Goal: Task Accomplishment & Management: Use online tool/utility

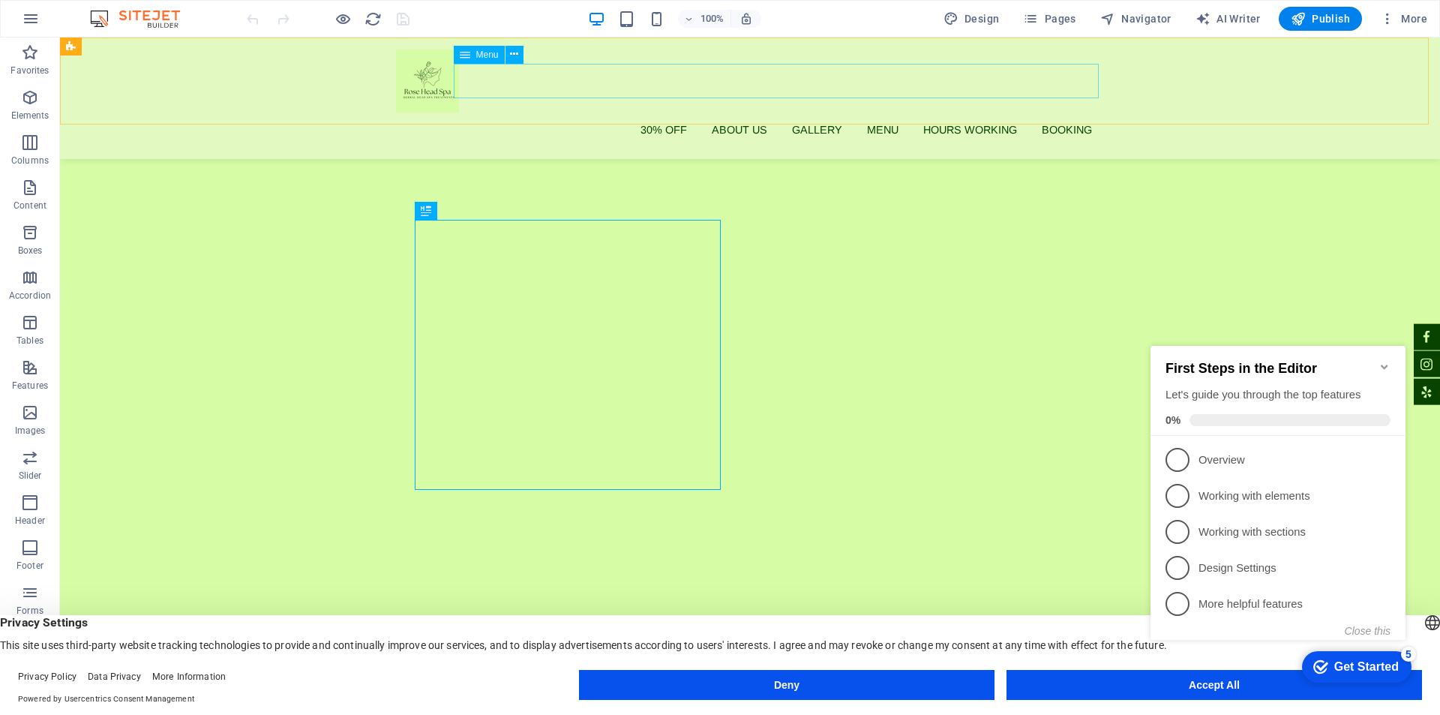
click at [1072, 112] on nav "30% off About us Gallery Menu Hours Working Booking" at bounding box center [750, 129] width 708 height 34
select select
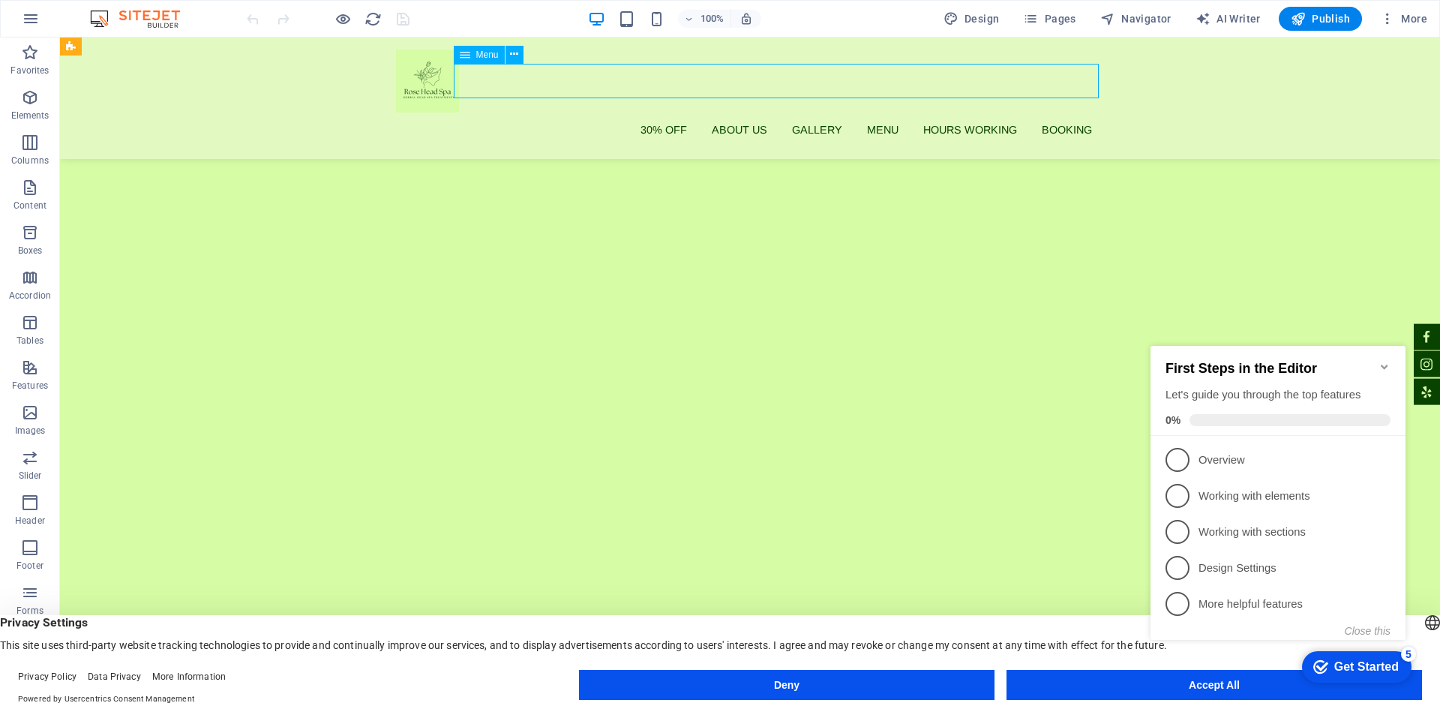
select select
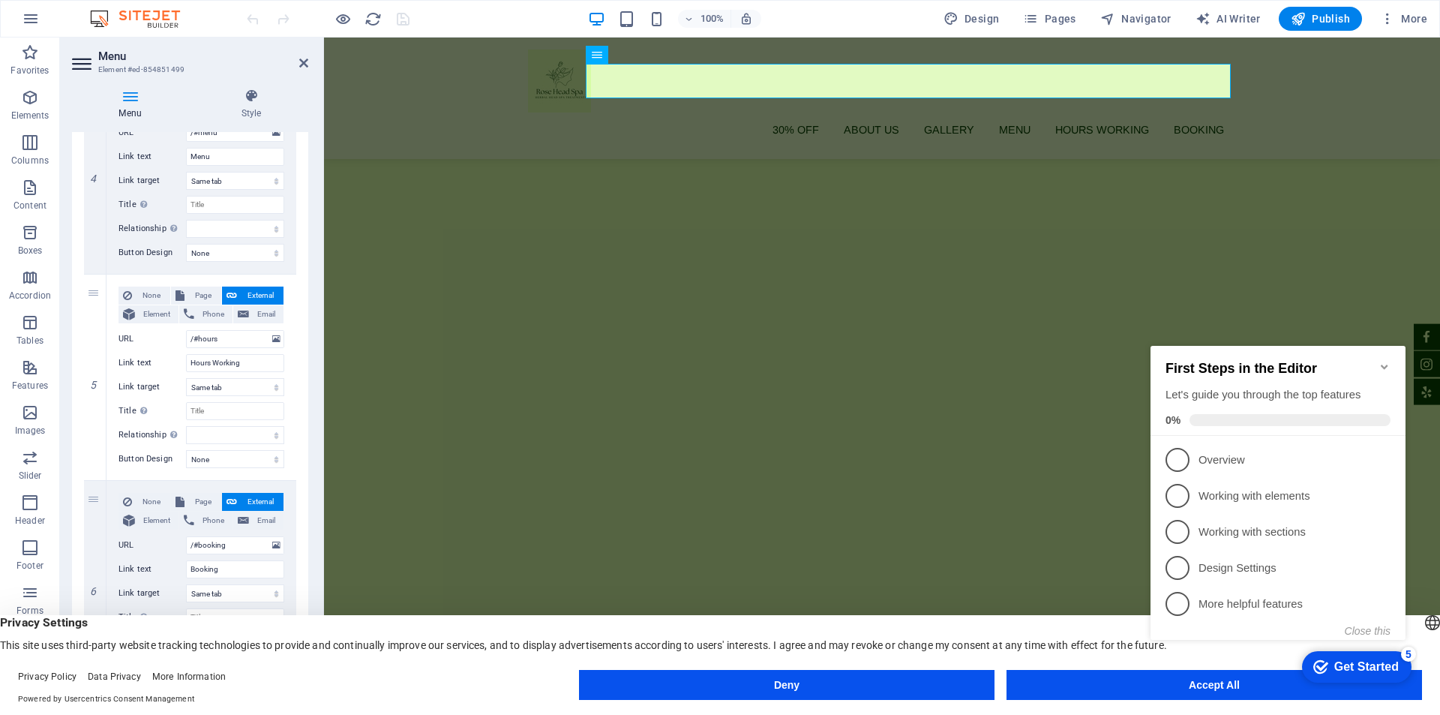
scroll to position [874, 0]
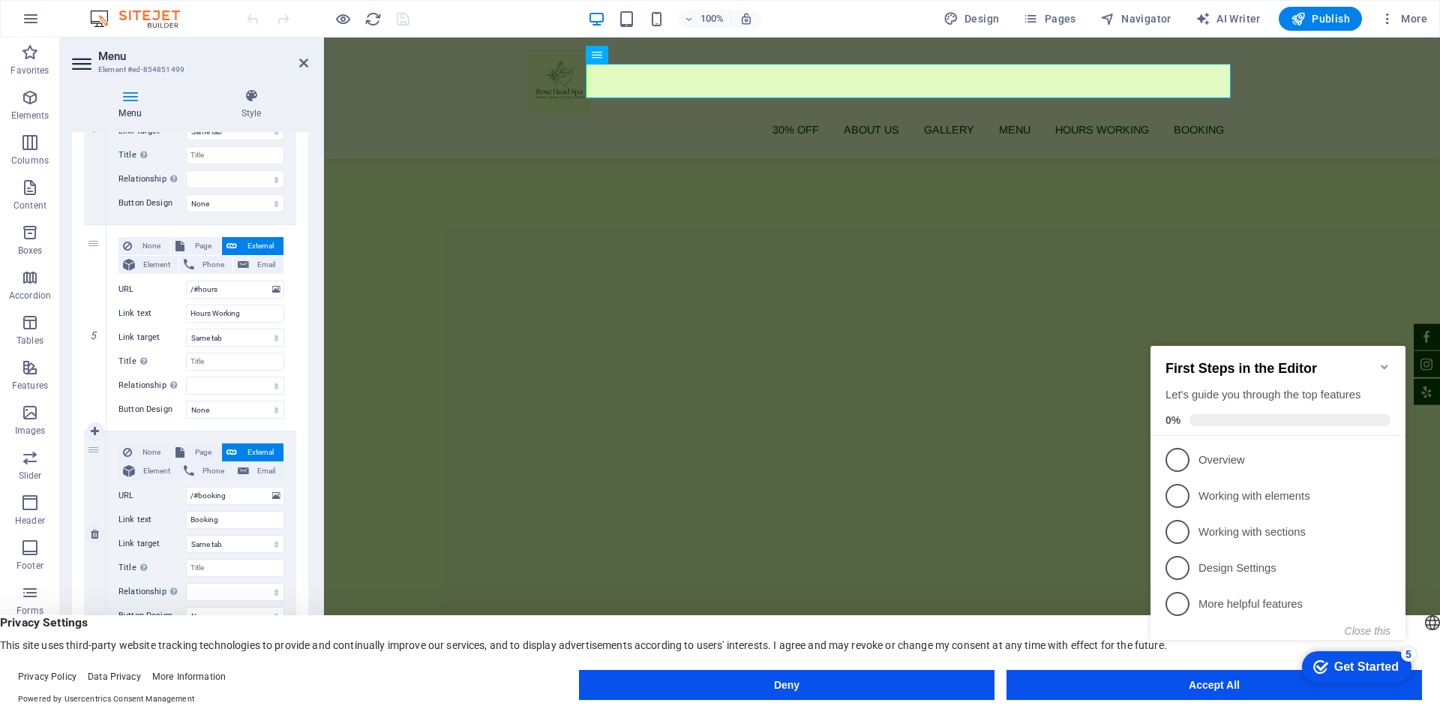
click at [241, 452] on span "External" at bounding box center [259, 452] width 37 height 18
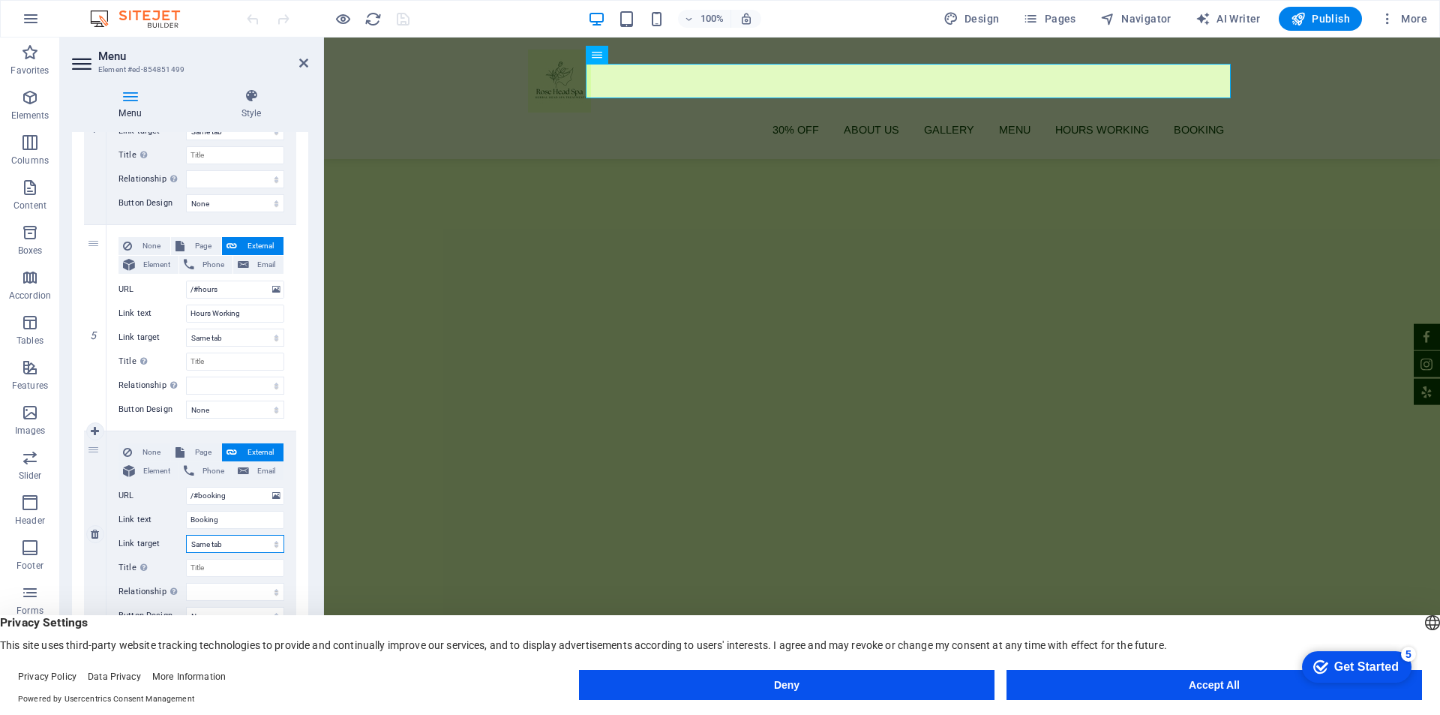
click at [236, 546] on select "New tab Same tab Overlay" at bounding box center [235, 544] width 98 height 18
select select "blank"
click at [186, 535] on select "New tab Same tab Overlay" at bounding box center [235, 544] width 98 height 18
select select
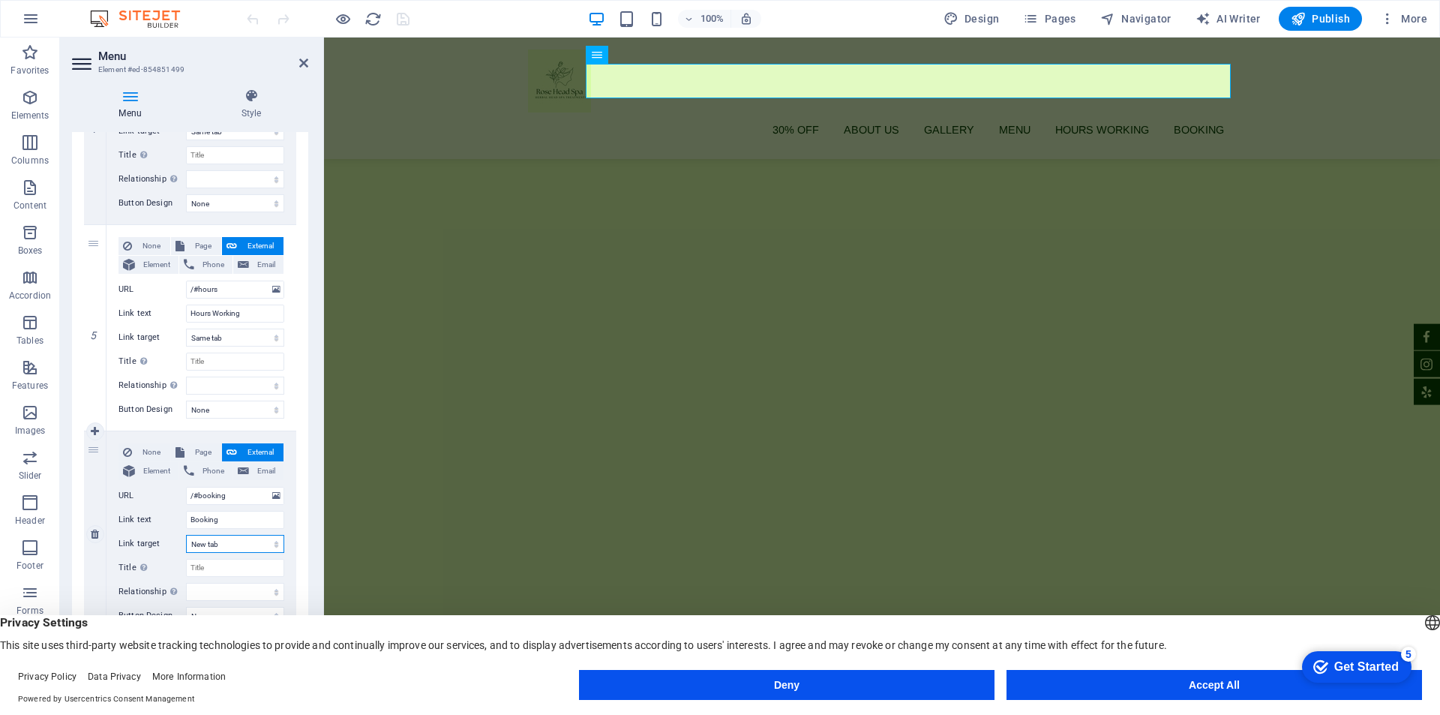
select select
click at [1291, 685] on div "checkmark Get Started 5 First Steps in the Editor Let's guide you through the t…" at bounding box center [1353, 665] width 127 height 45
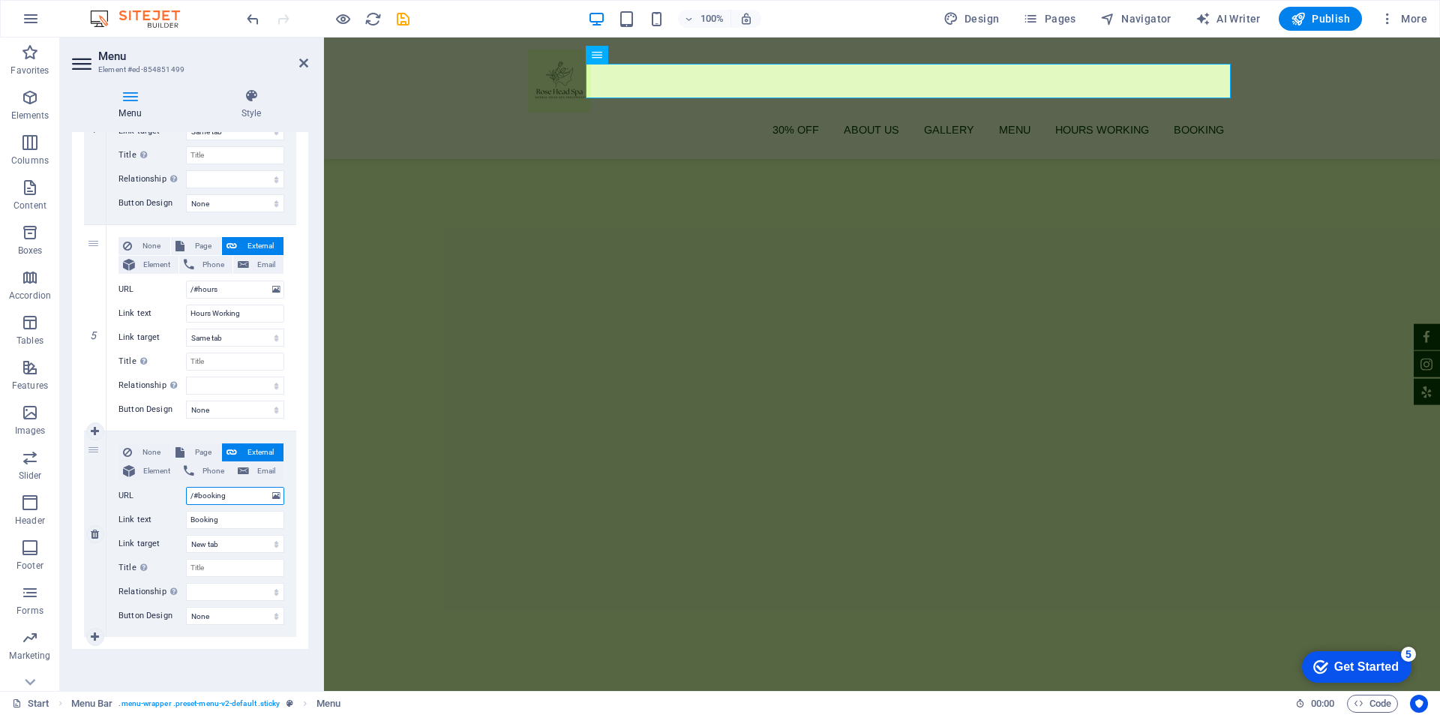
click at [231, 497] on input "/#booking" at bounding box center [235, 496] width 98 height 18
paste input "[URL][DOMAIN_NAME]"
type input "[URL][DOMAIN_NAME]"
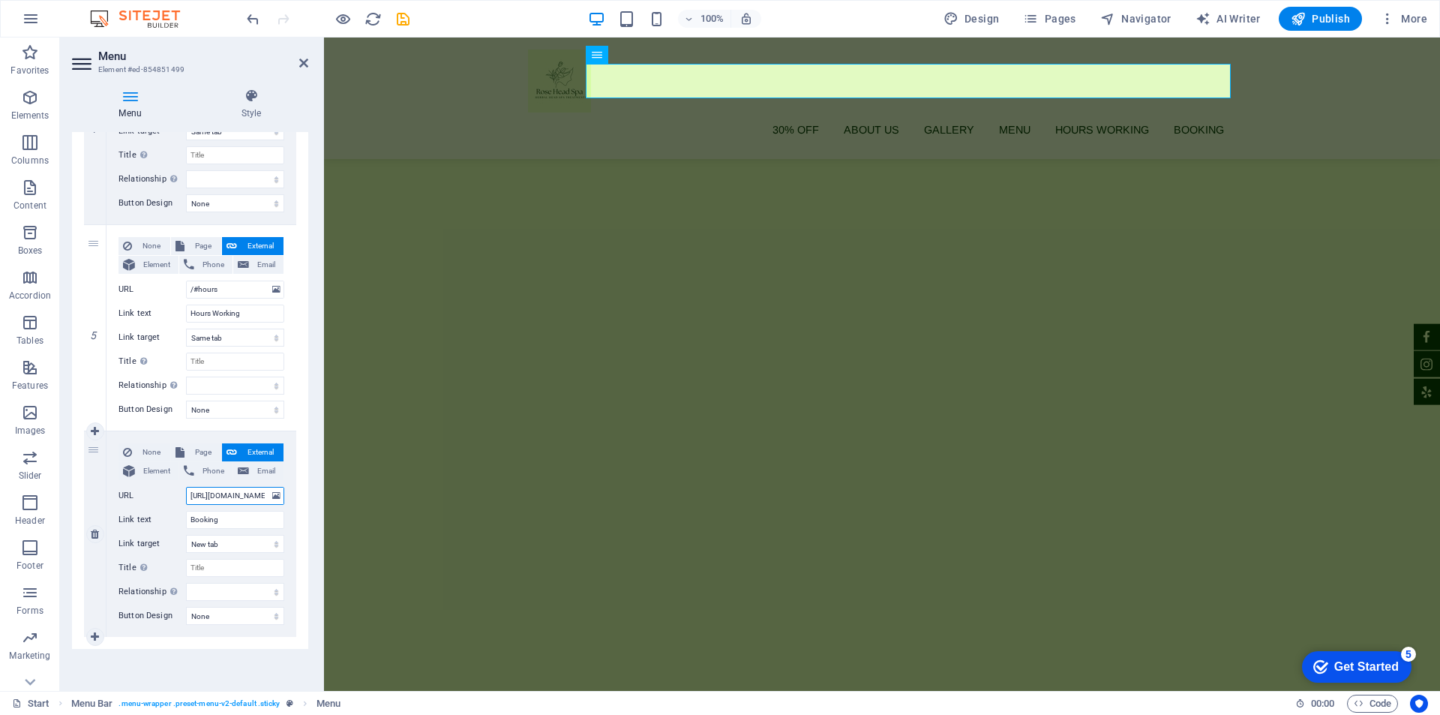
scroll to position [0, 66]
select select
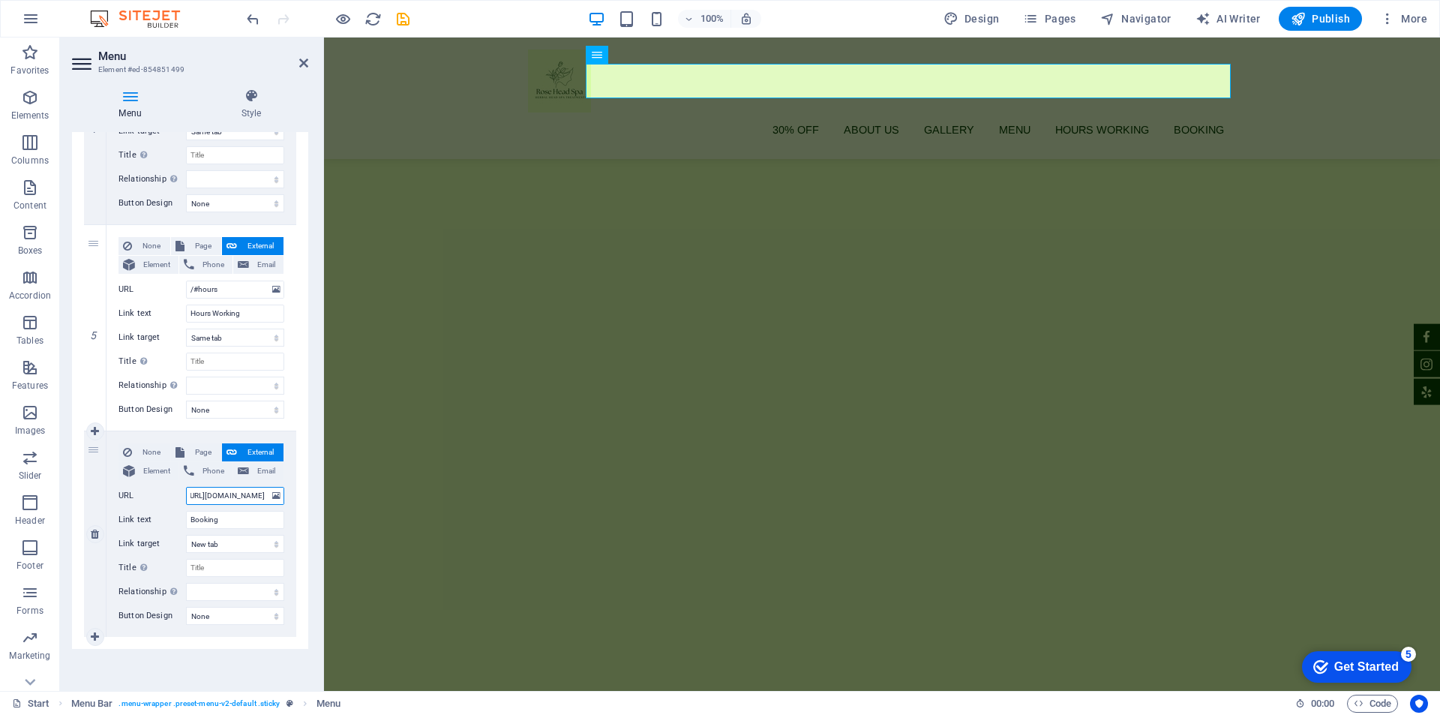
select select
type input "[URL][DOMAIN_NAME]"
click at [205, 613] on select "None Default Primary Secondary" at bounding box center [235, 616] width 98 height 18
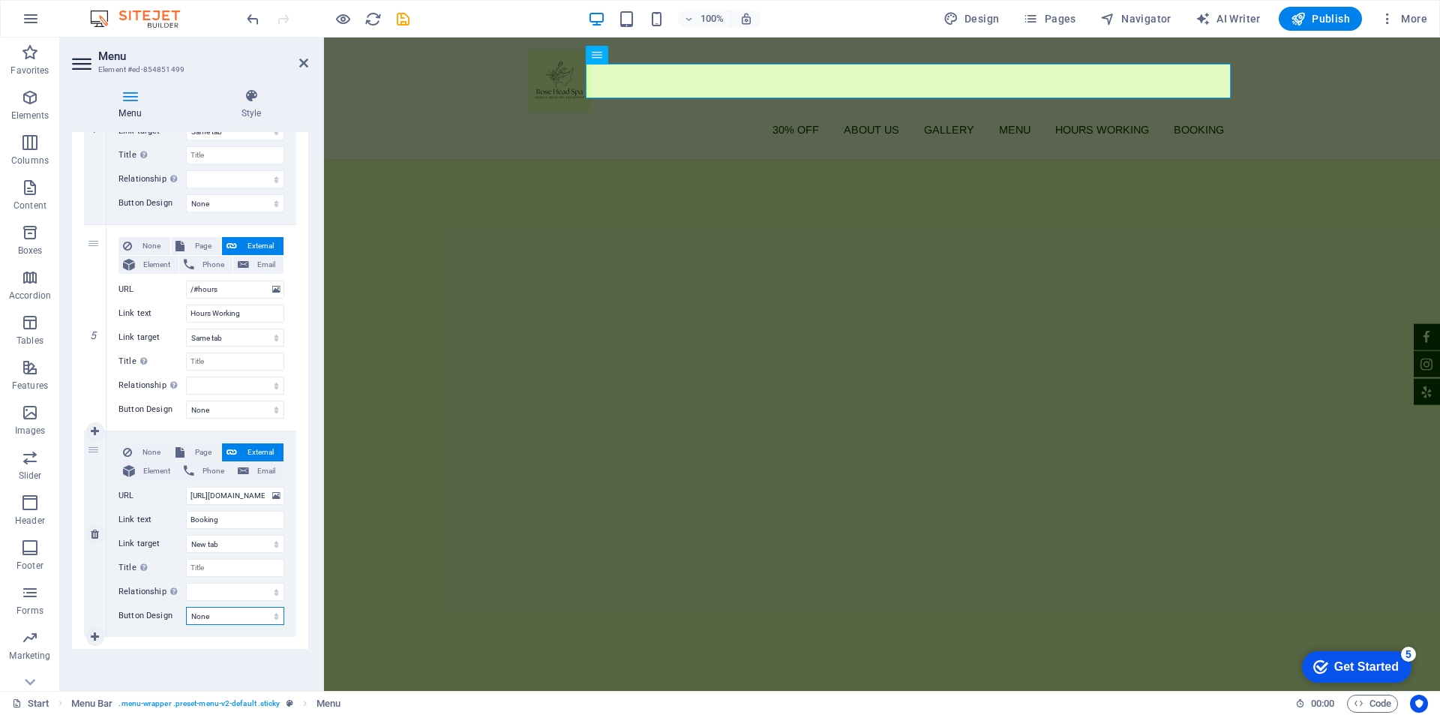
click at [186, 607] on select "None Default Primary Secondary" at bounding box center [235, 616] width 98 height 18
click at [175, 651] on div "Menu Auto Custom Create custom menu items for this menu. Recommended for one-pa…" at bounding box center [190, 405] width 236 height 547
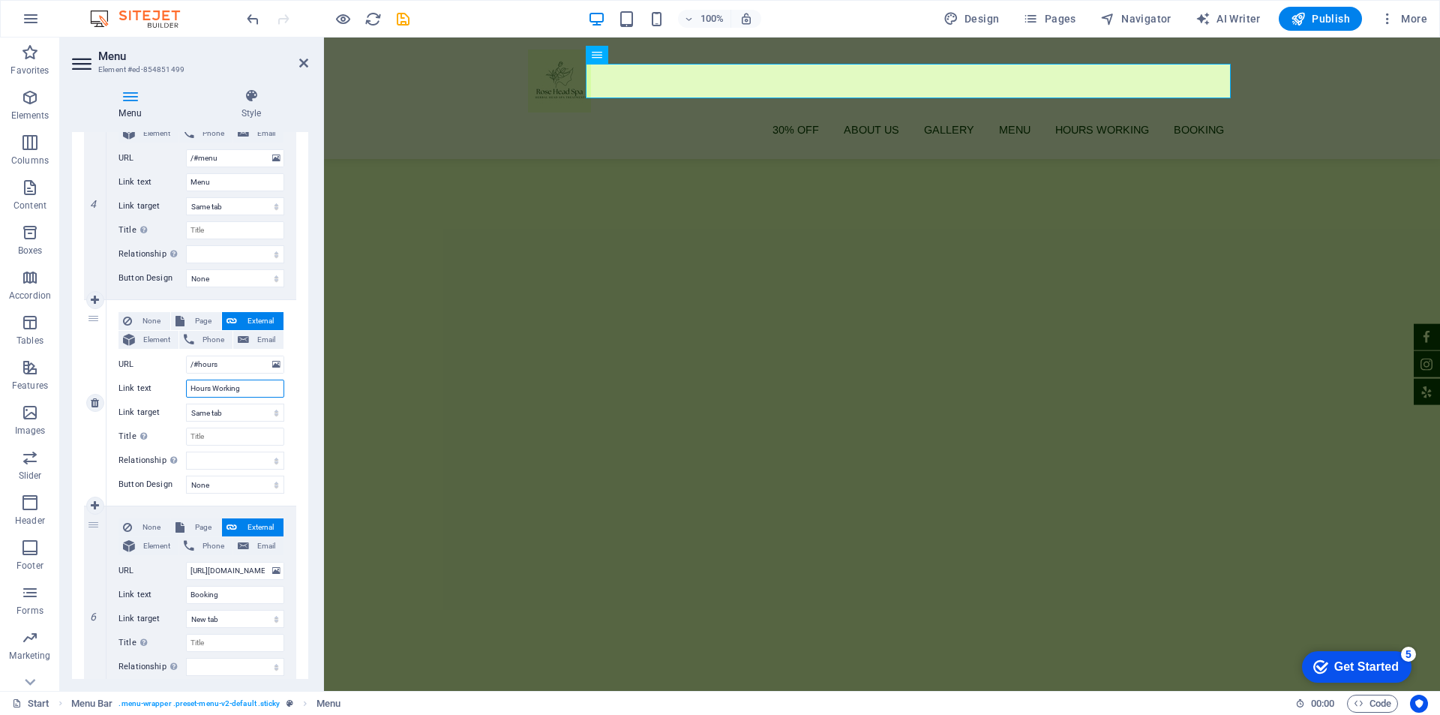
click at [249, 393] on input "Hours Working" at bounding box center [235, 388] width 98 height 18
click at [238, 364] on input "/#hours" at bounding box center [235, 364] width 98 height 18
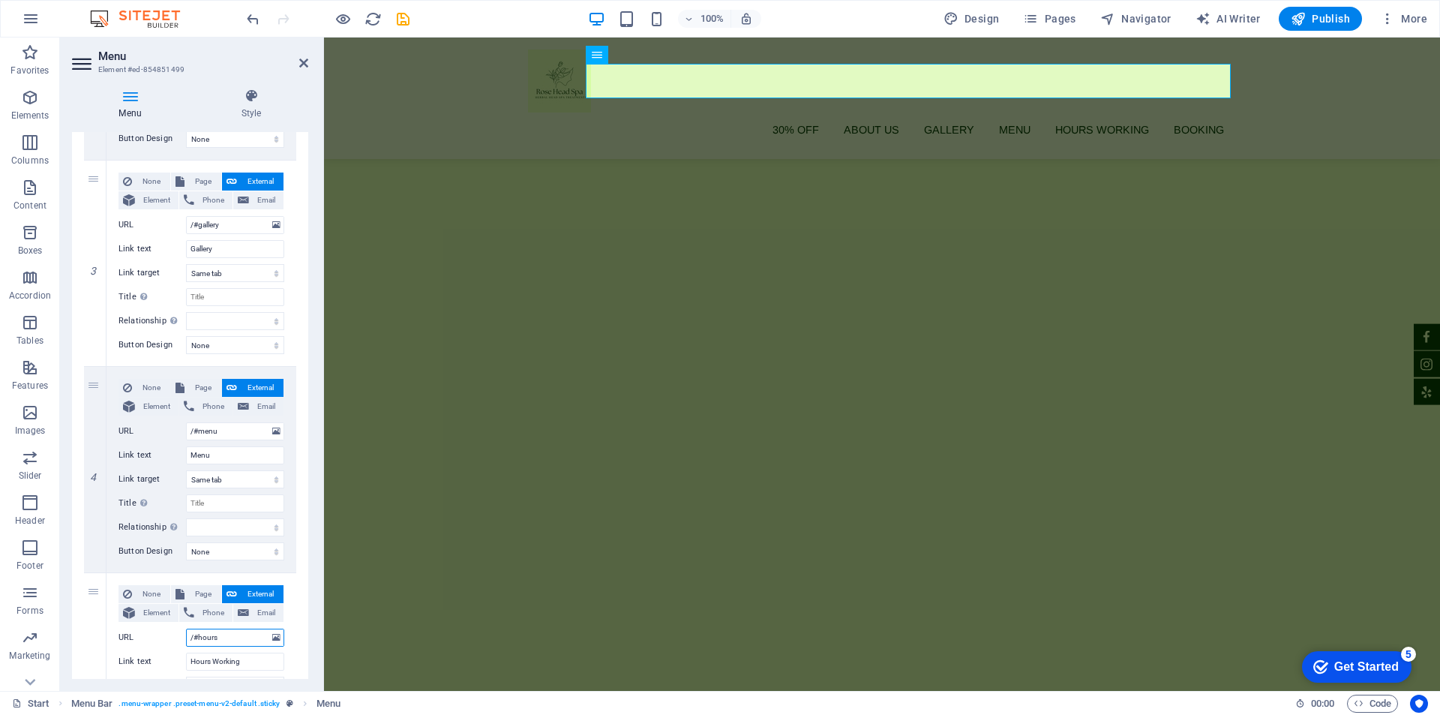
scroll to position [499, 0]
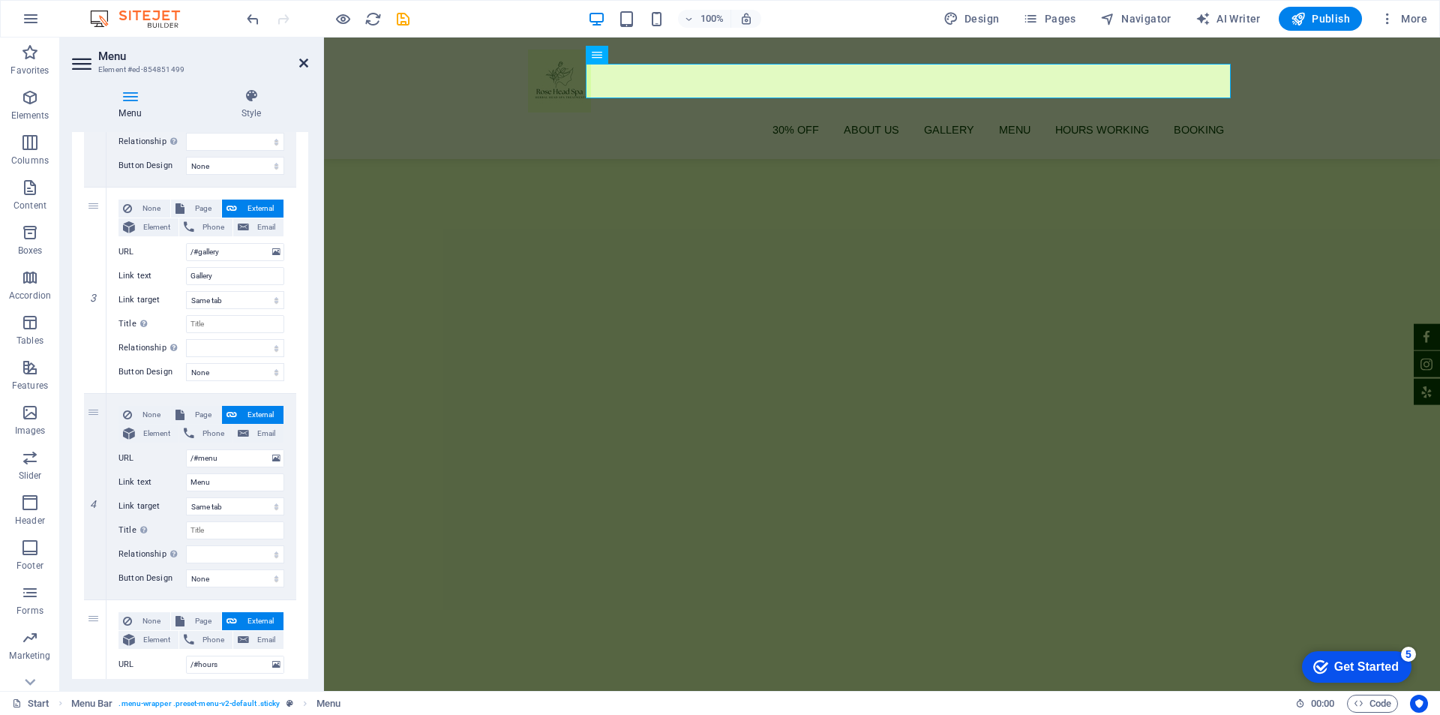
click at [304, 61] on icon at bounding box center [303, 63] width 9 height 12
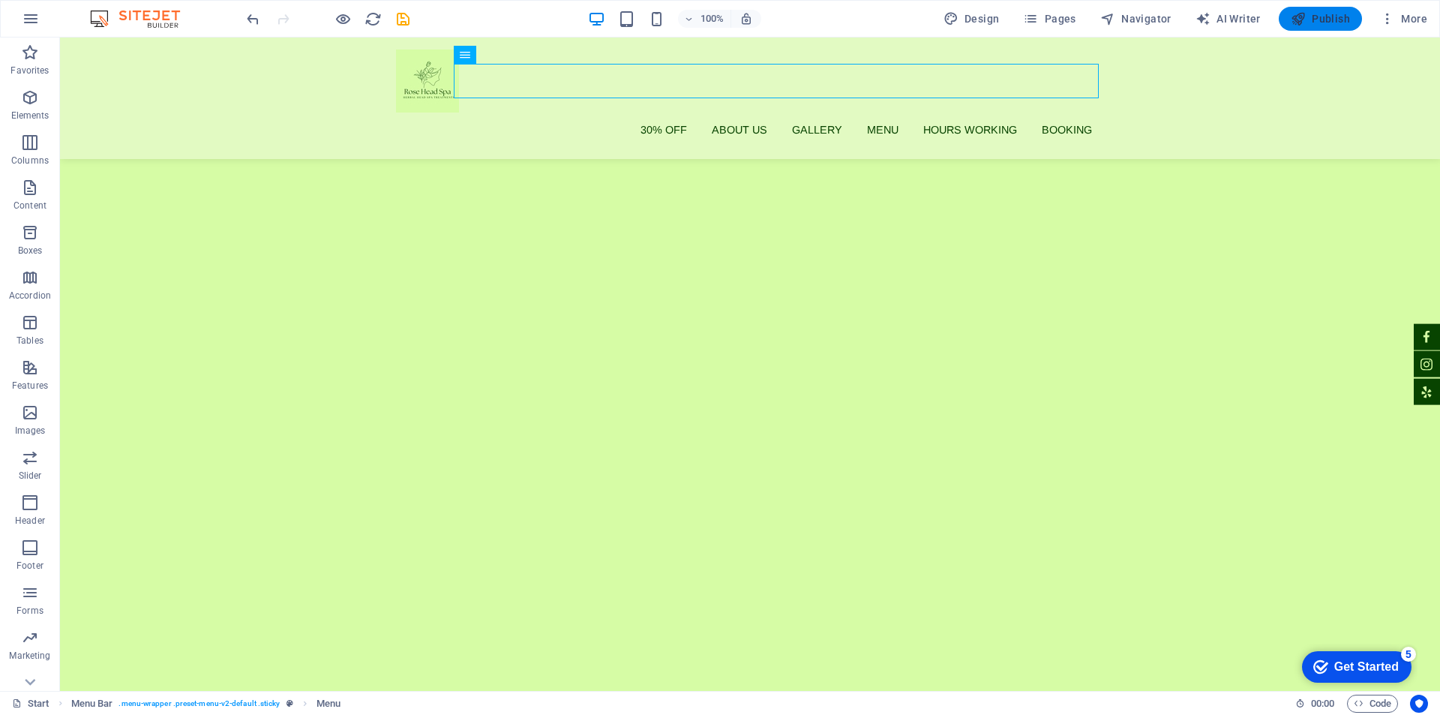
click at [1324, 24] on span "Publish" at bounding box center [1320, 18] width 59 height 15
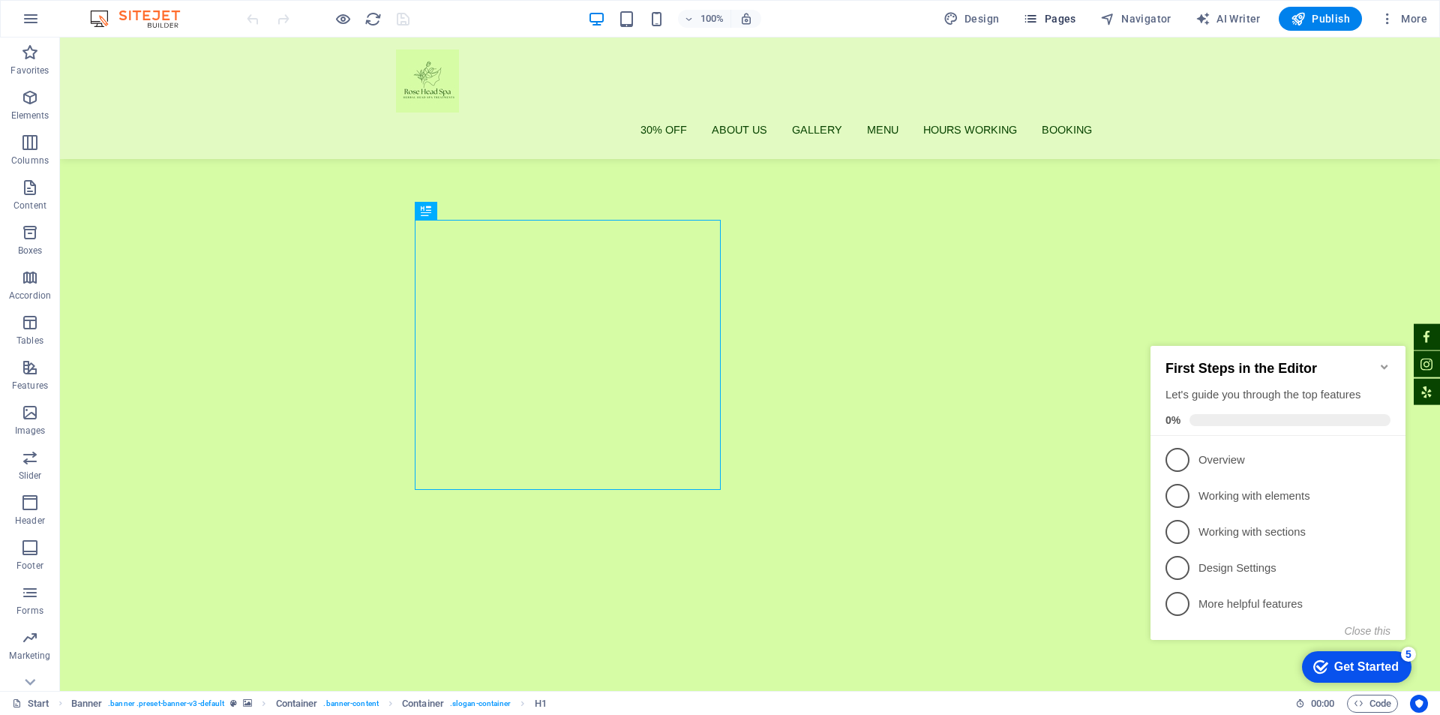
click at [0, 0] on span "Pages" at bounding box center [0, 0] width 0 height 0
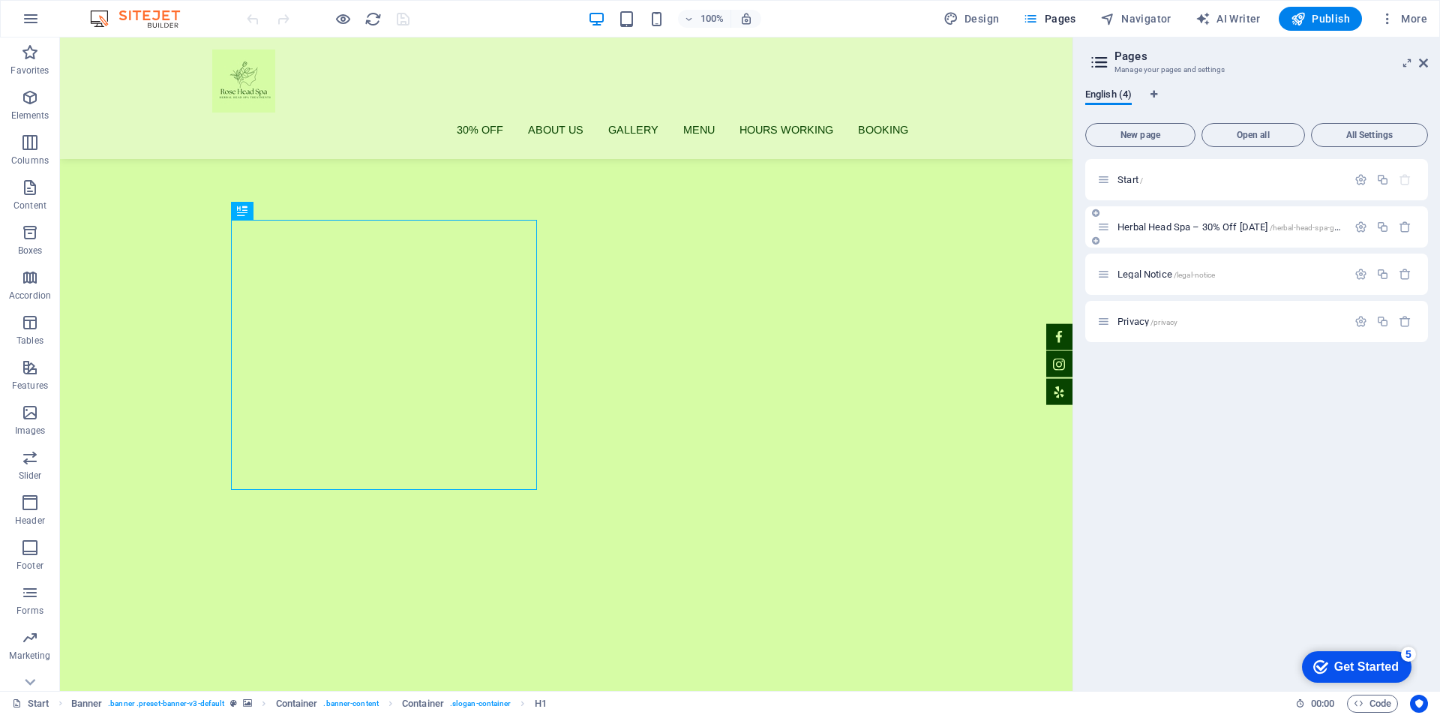
click at [1168, 231] on span "Herbal Head Spa – 30% Off [DATE] /herbal-head-spa-garden-grove" at bounding box center [1246, 226] width 258 height 11
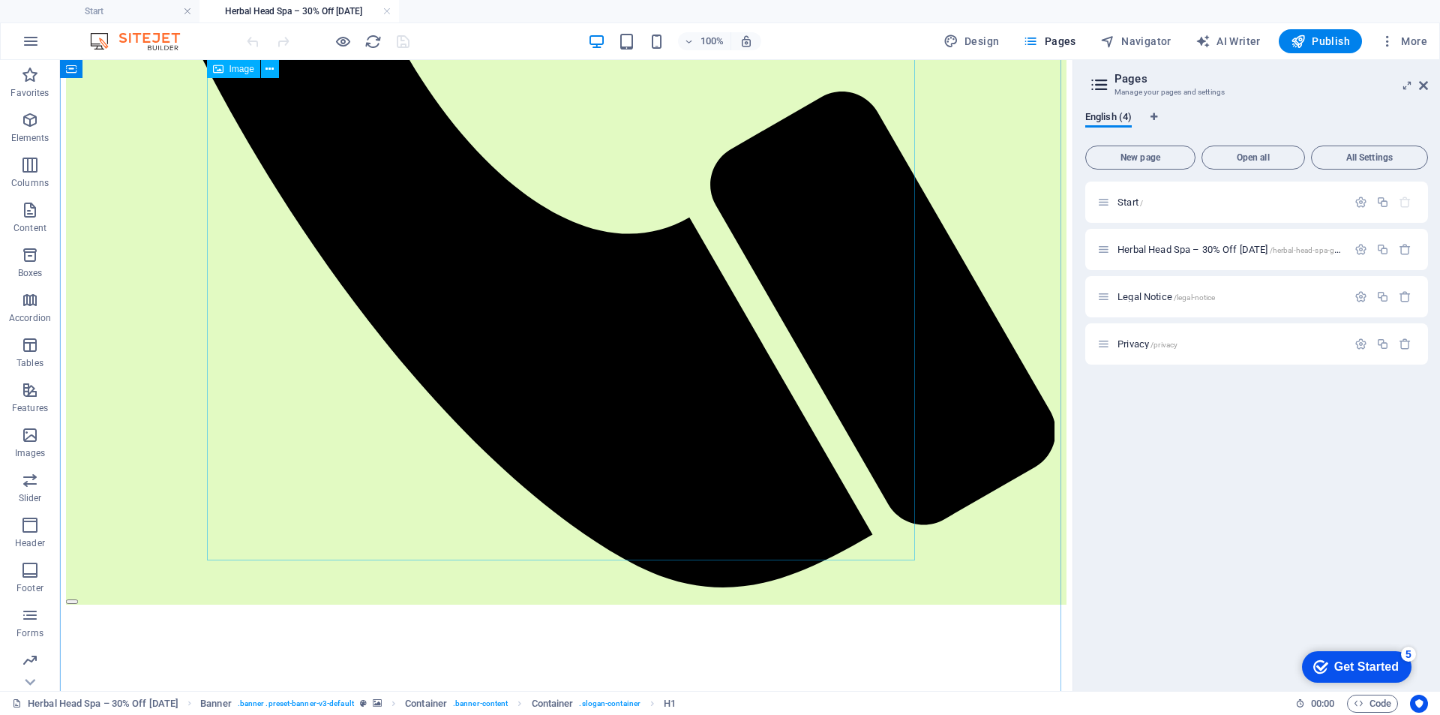
scroll to position [1305, 0]
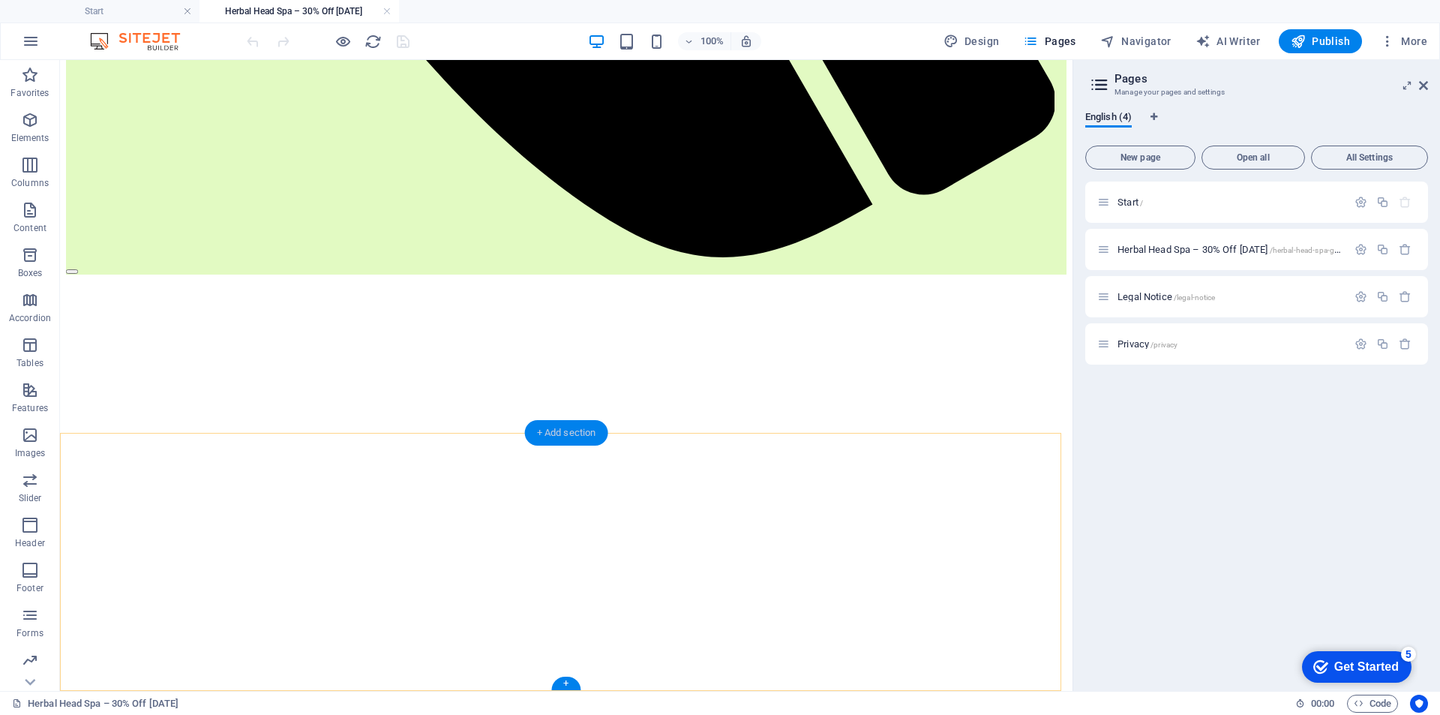
click at [568, 441] on div "+ Add section" at bounding box center [566, 432] width 83 height 25
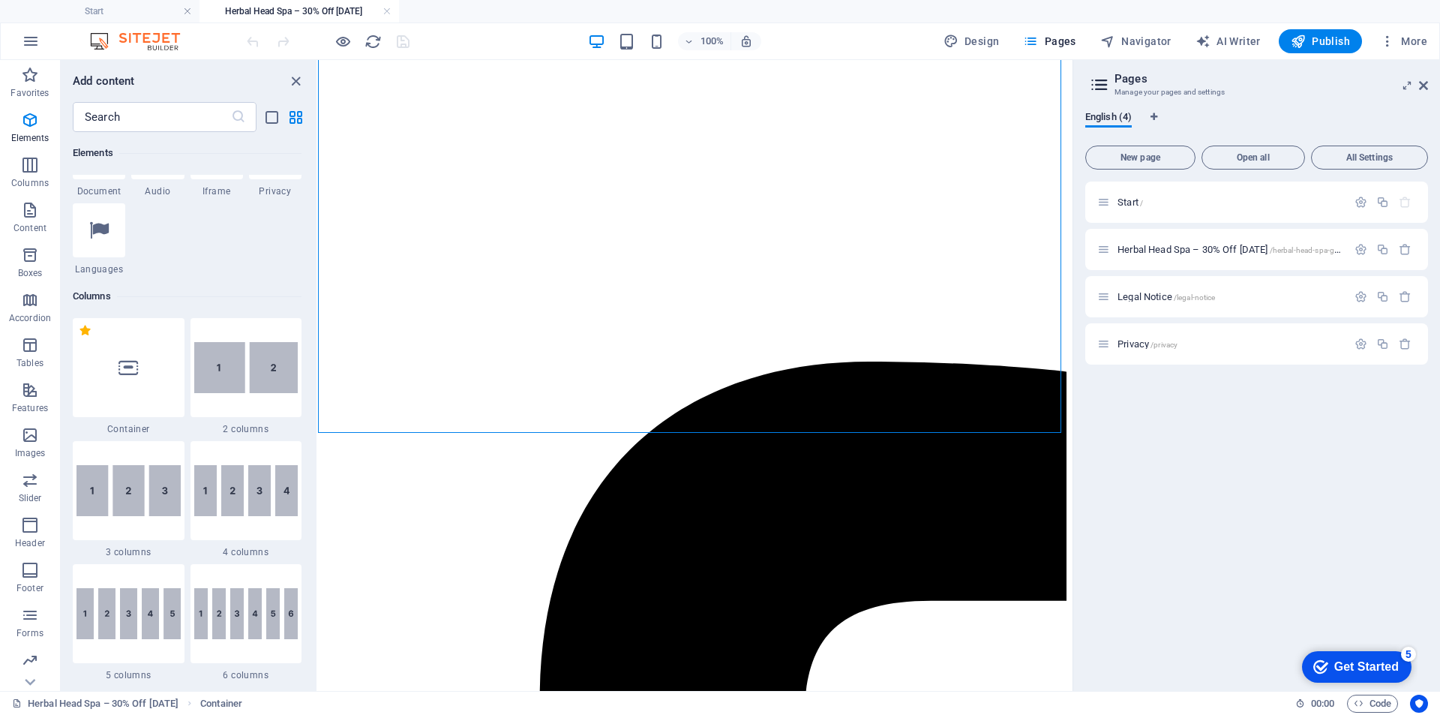
scroll to position [74, 0]
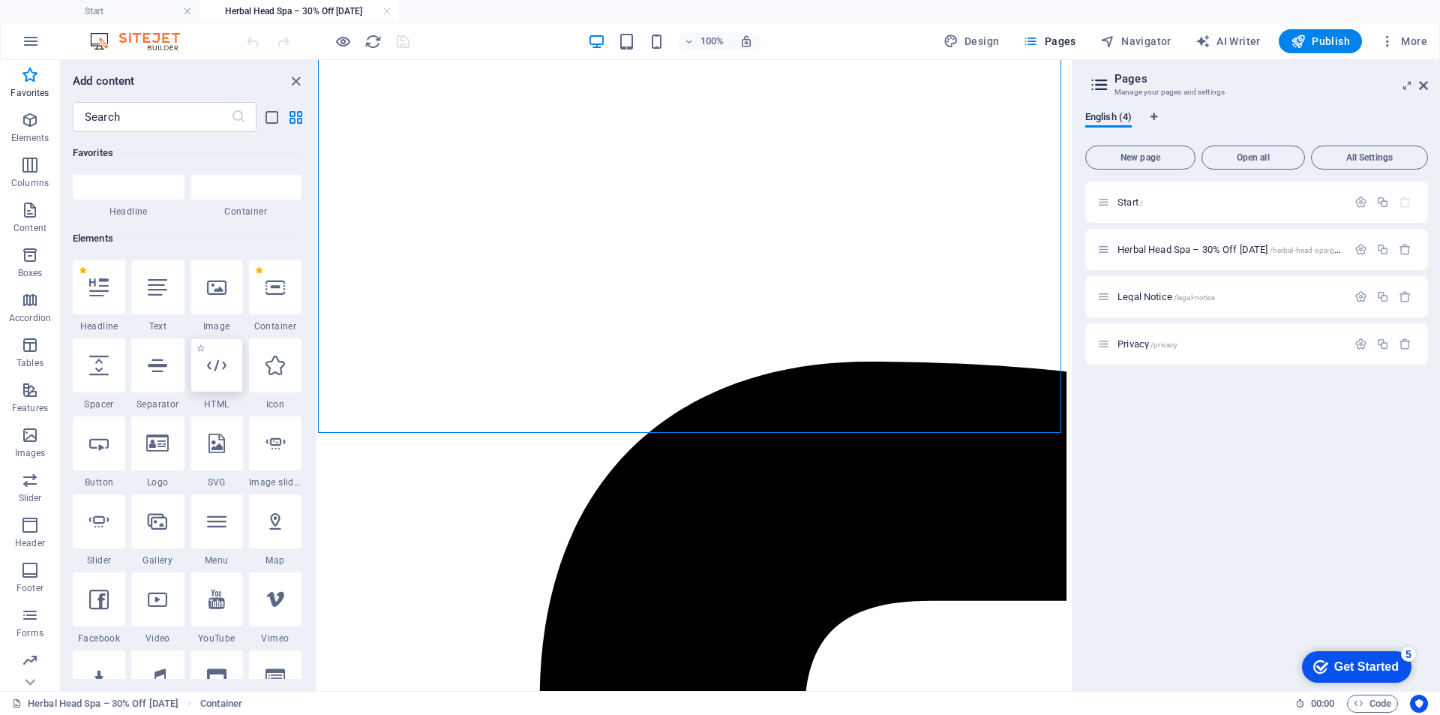
click at [222, 370] on icon at bounding box center [216, 364] width 19 height 19
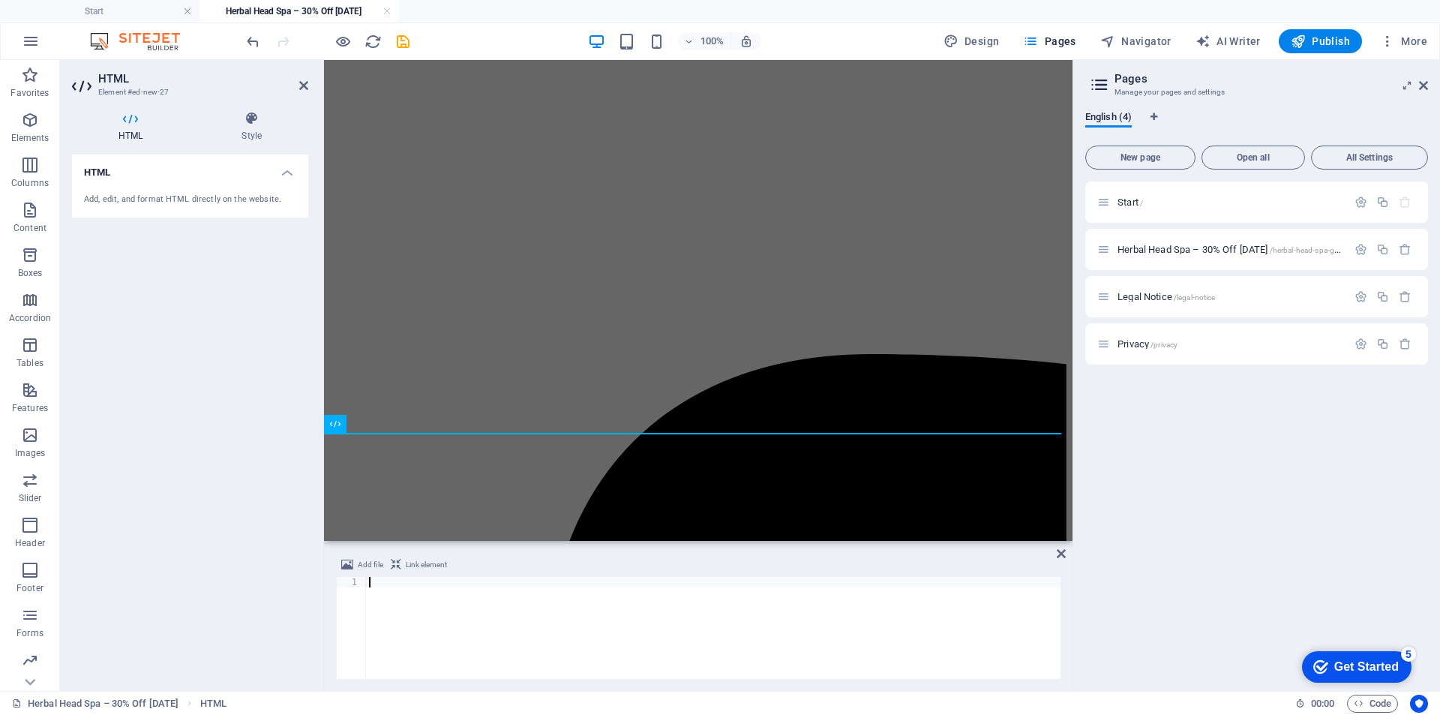
paste textarea "[URL][DOMAIN_NAME]"
click at [426, 565] on span "Link element" at bounding box center [426, 565] width 41 height 18
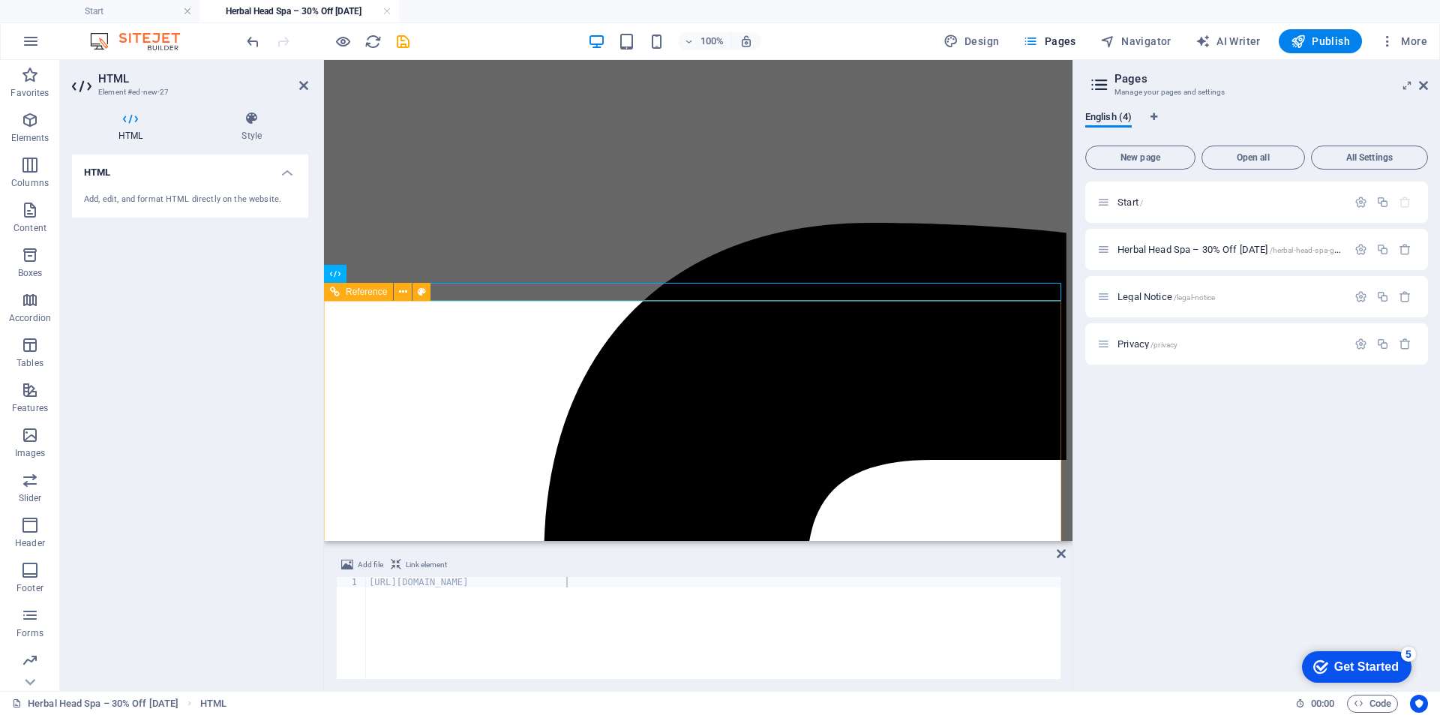
scroll to position [1455, 0]
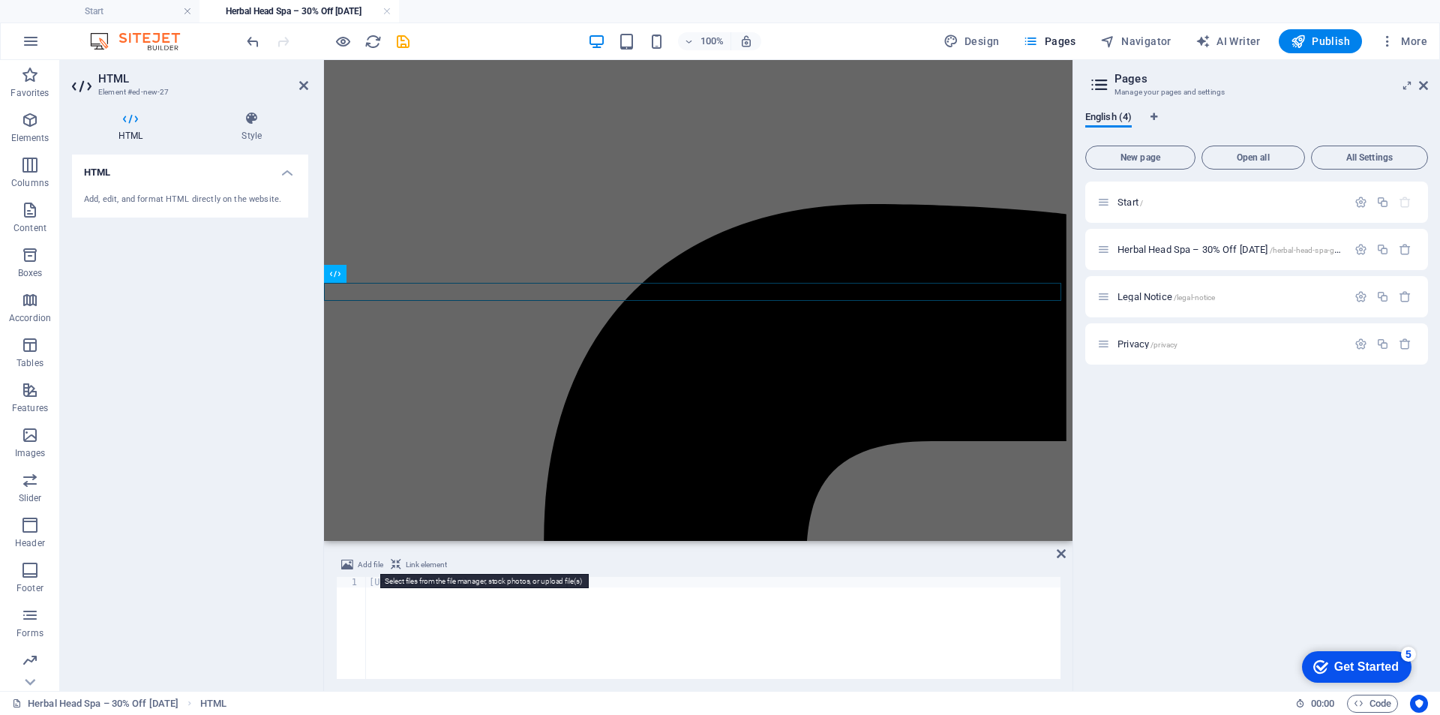
click at [369, 562] on span "Add file" at bounding box center [370, 565] width 25 height 18
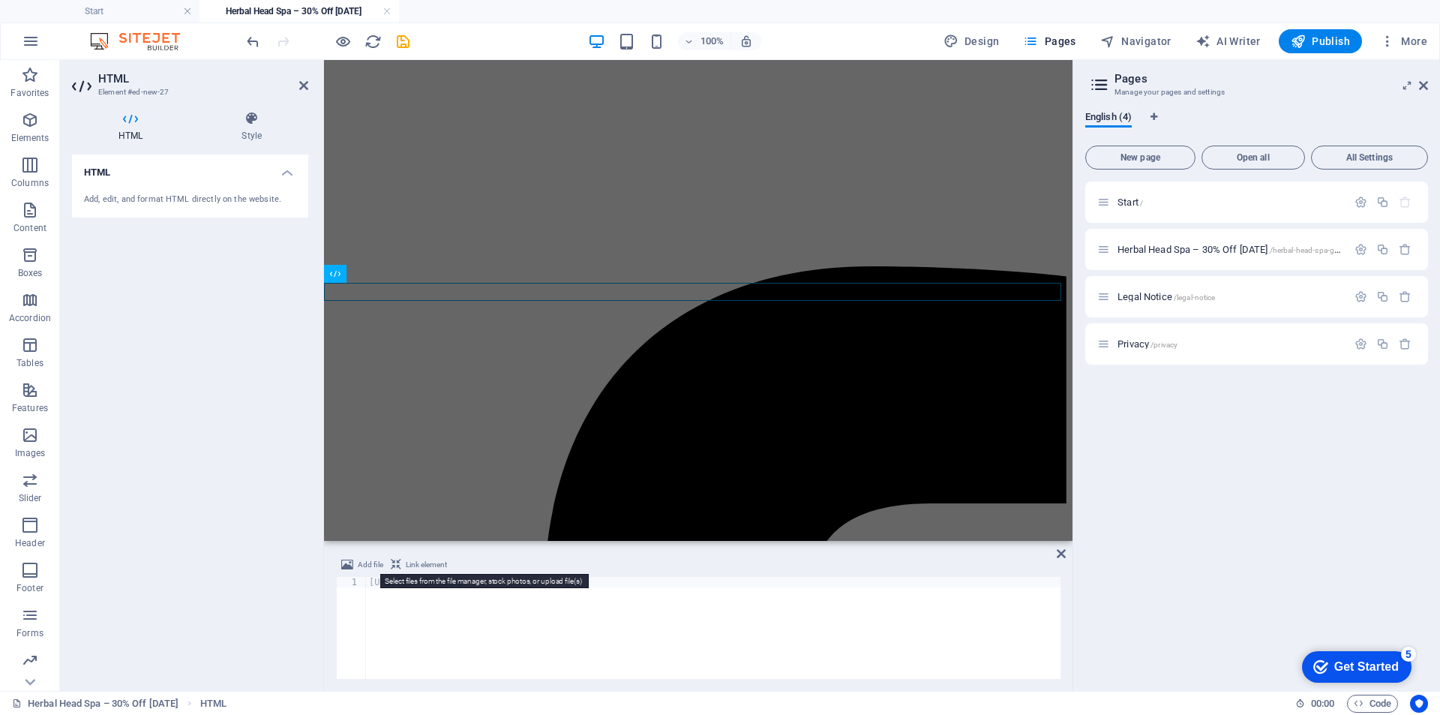
scroll to position [1054, 0]
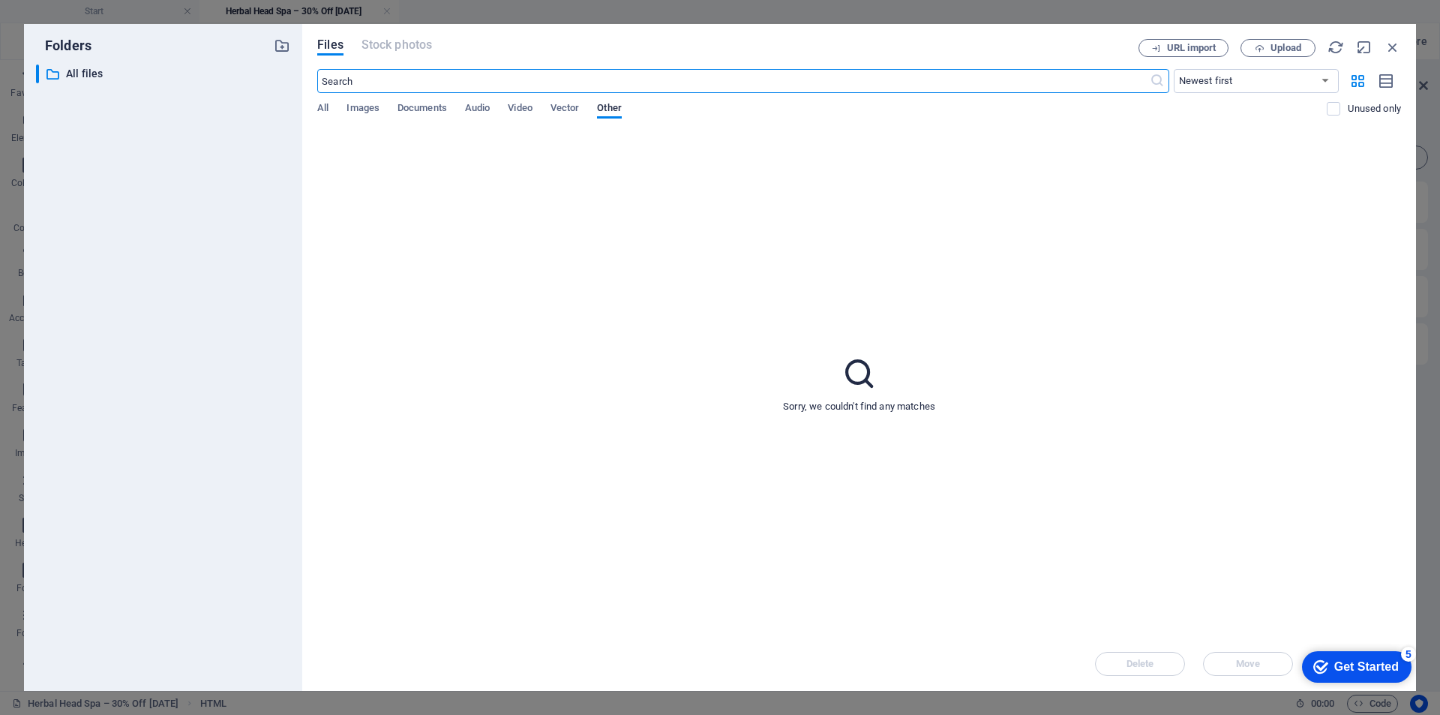
click at [310, 109] on div "Files Stock photos URL import Upload ​ Newest first Oldest first Name (A-Z) Nam…" at bounding box center [859, 357] width 1114 height 667
click at [314, 109] on div "Files Stock photos URL import Upload ​ Newest first Oldest first Name (A-Z) Nam…" at bounding box center [859, 357] width 1114 height 667
click at [321, 109] on span "All" at bounding box center [322, 109] width 11 height 21
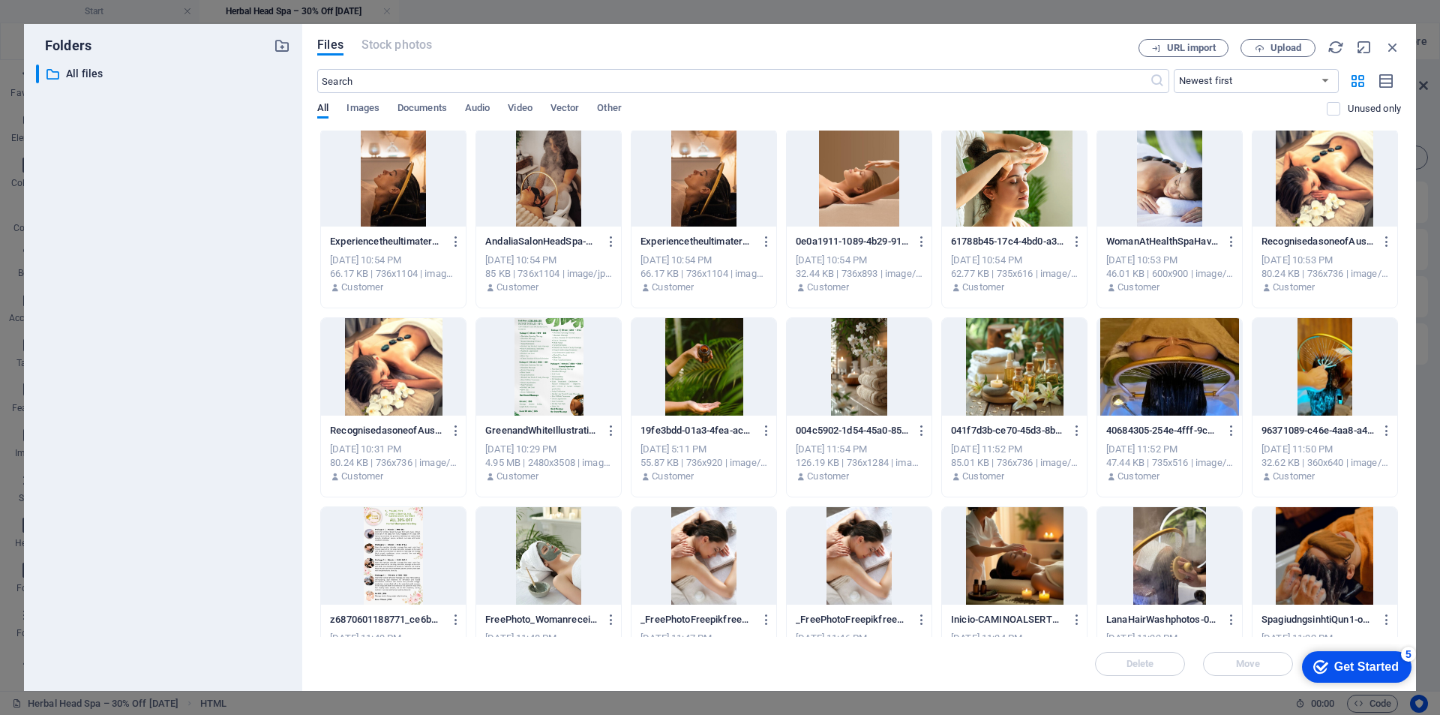
scroll to position [825, 0]
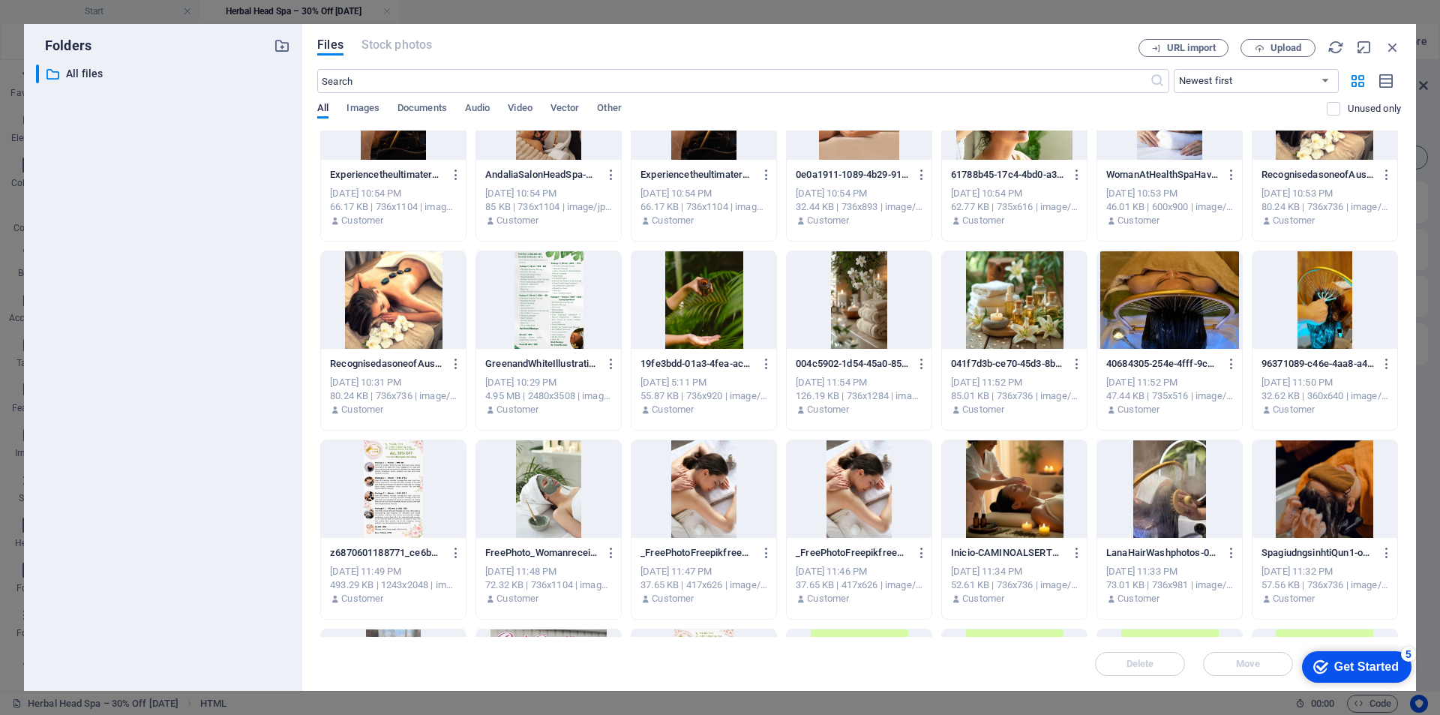
click at [1199, 316] on div at bounding box center [1169, 299] width 145 height 97
click at [1199, 316] on div "1" at bounding box center [1169, 299] width 145 height 97
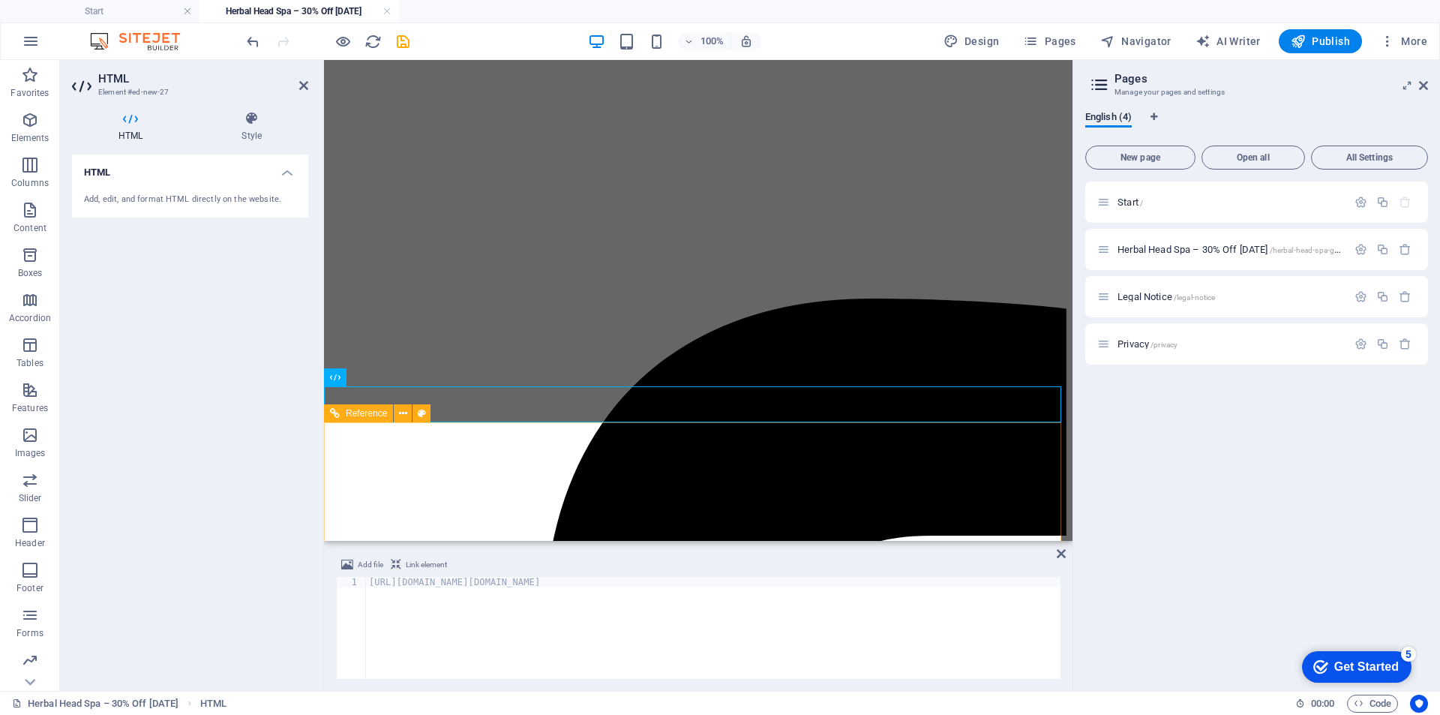
scroll to position [1341, 0]
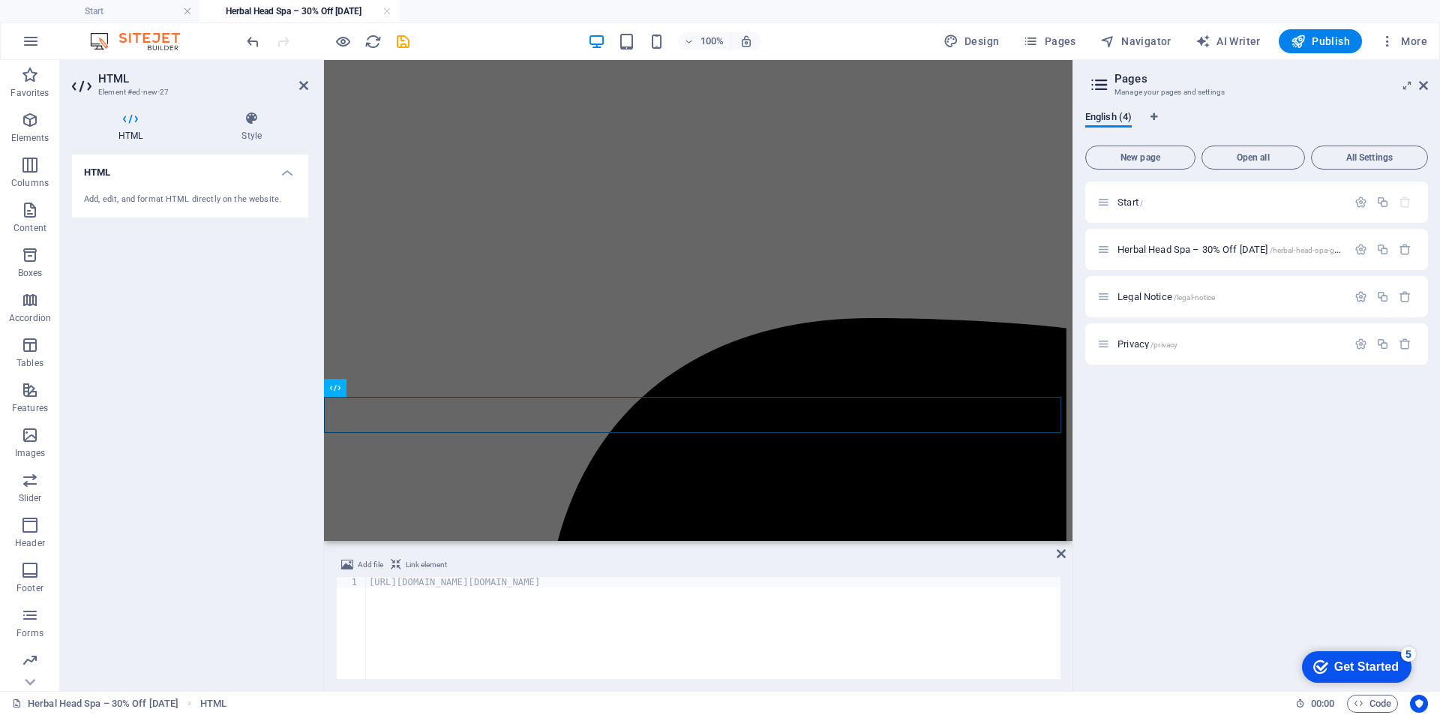
click at [469, 585] on div "[URL][DOMAIN_NAME][DOMAIN_NAME]" at bounding box center [743, 637] width 754 height 120
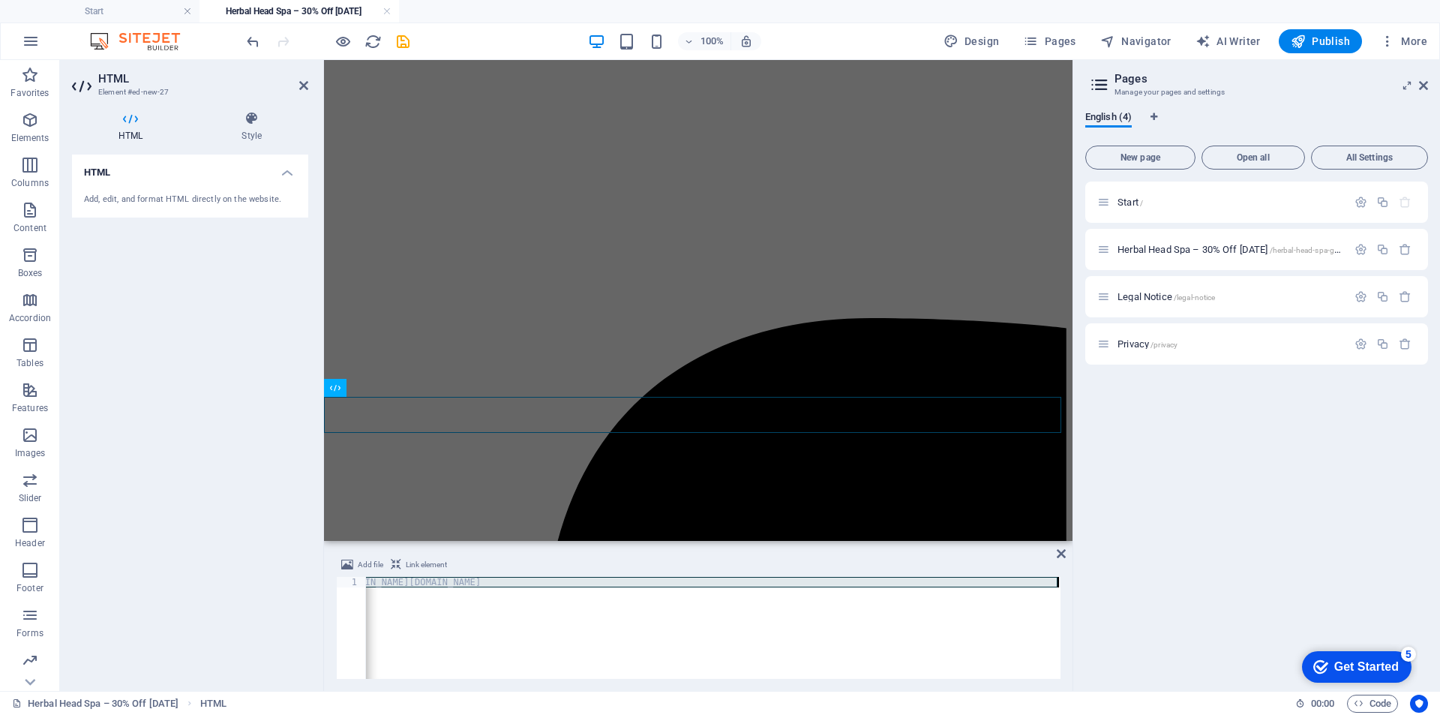
paste textarea
type textarea "[URL][DOMAIN_NAME]"
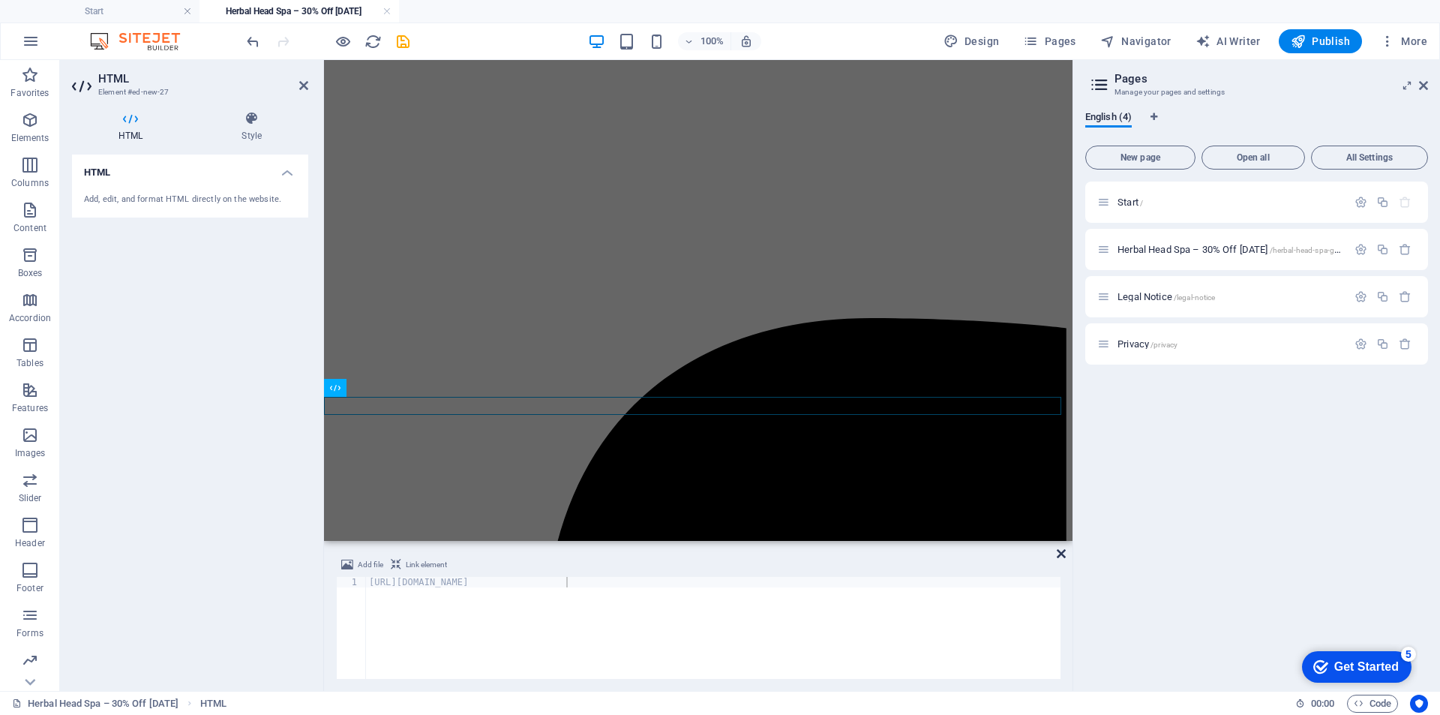
click at [1057, 551] on icon at bounding box center [1061, 553] width 9 height 12
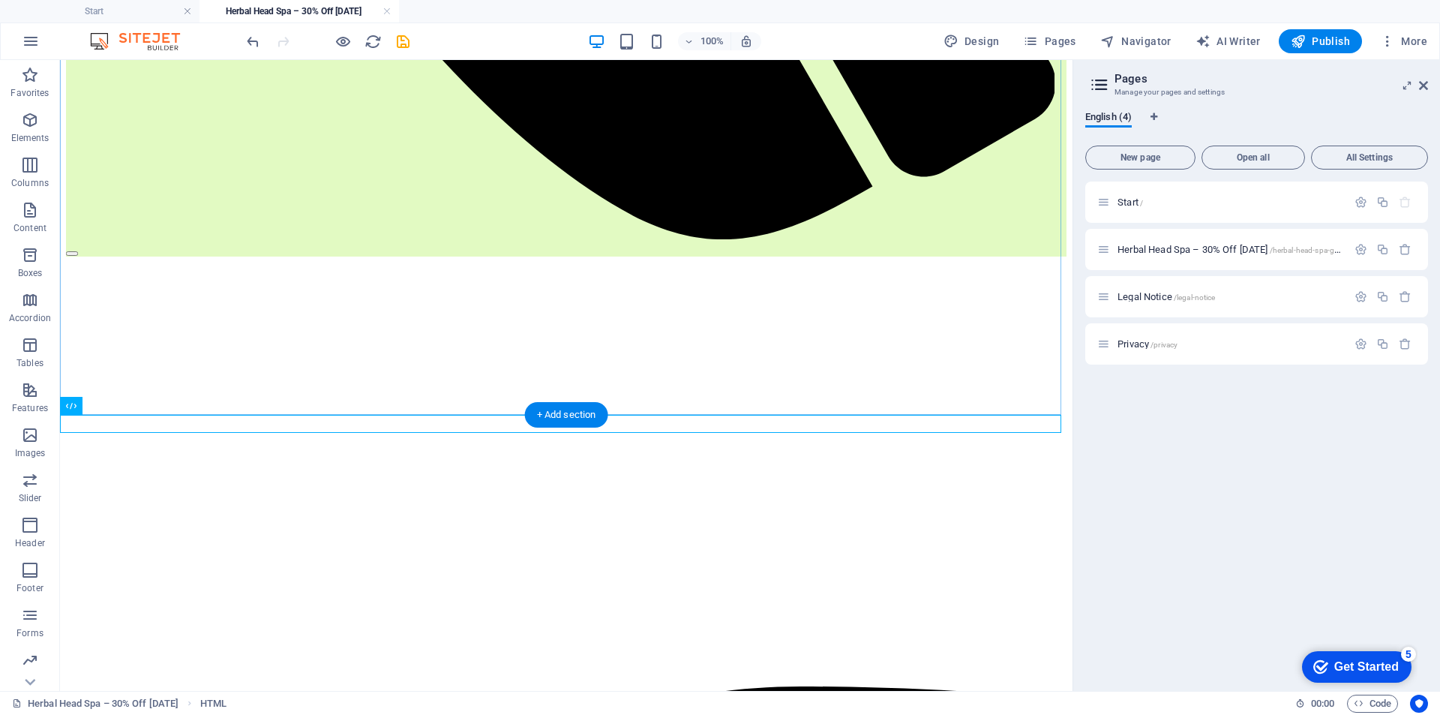
drag, startPoint x: 609, startPoint y: 471, endPoint x: 388, endPoint y: 407, distance: 229.5
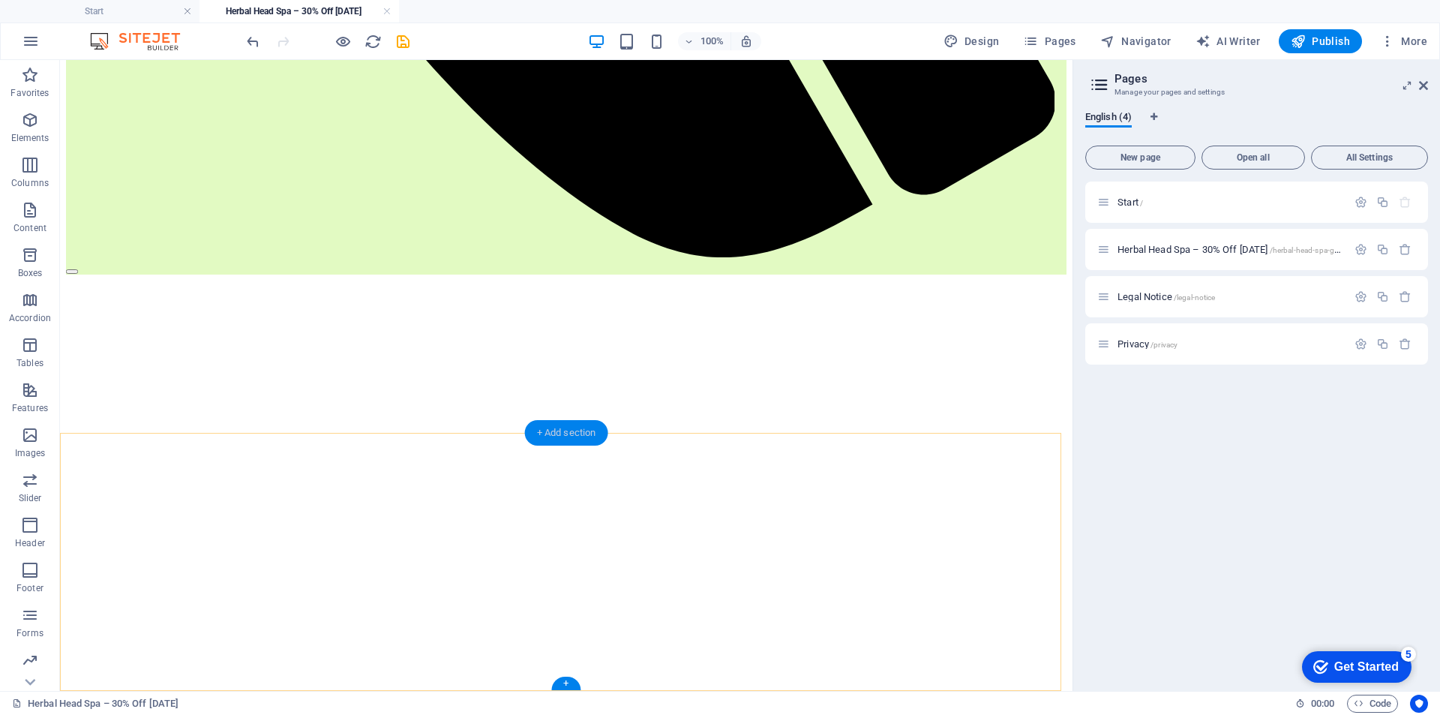
click at [548, 436] on div "+ Add section" at bounding box center [566, 432] width 83 height 25
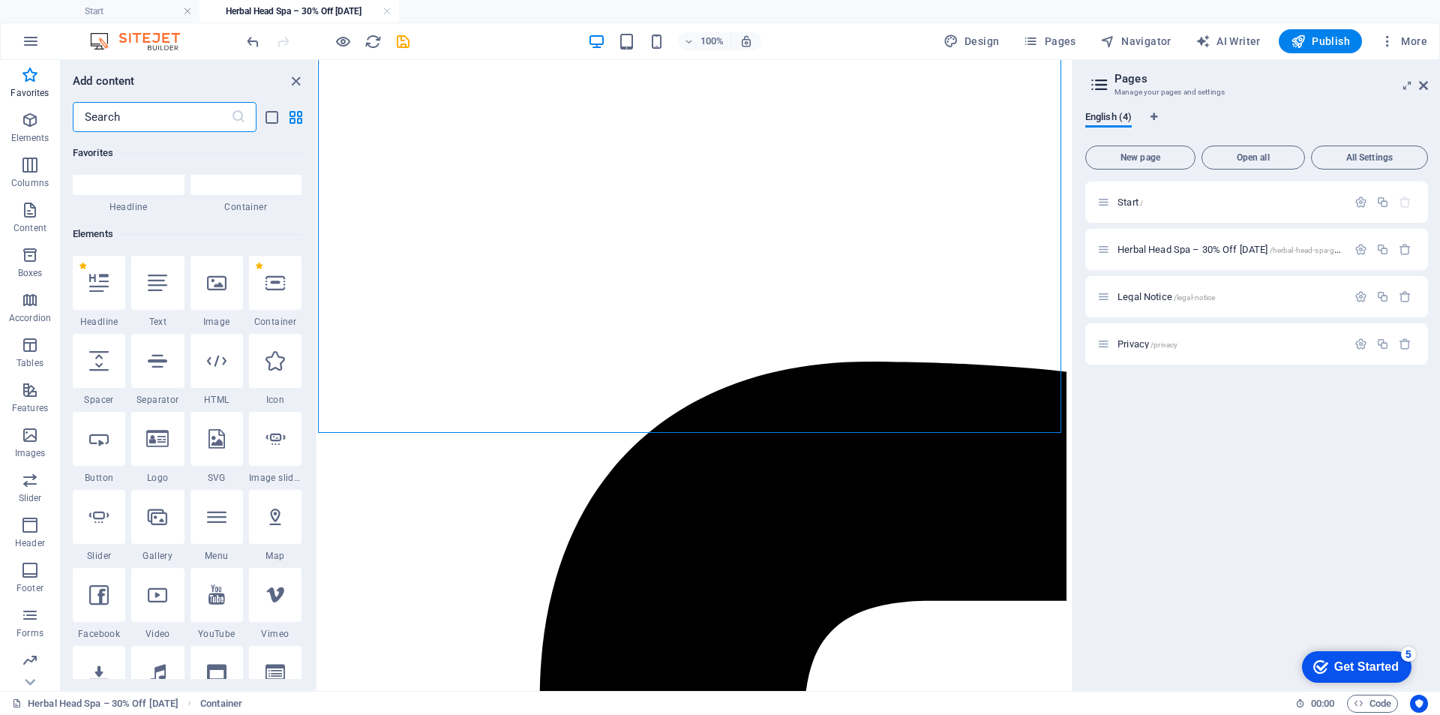
scroll to position [0, 0]
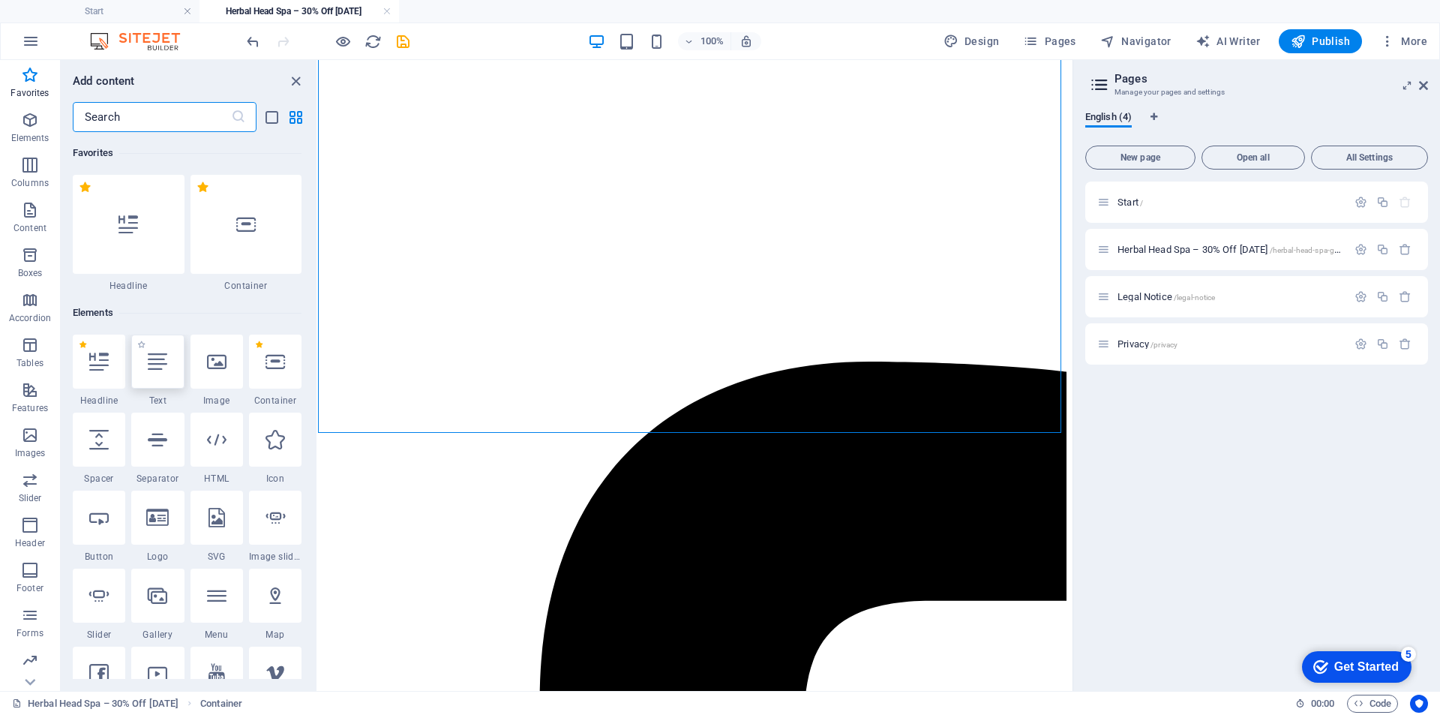
click at [157, 369] on icon at bounding box center [157, 361] width 19 height 19
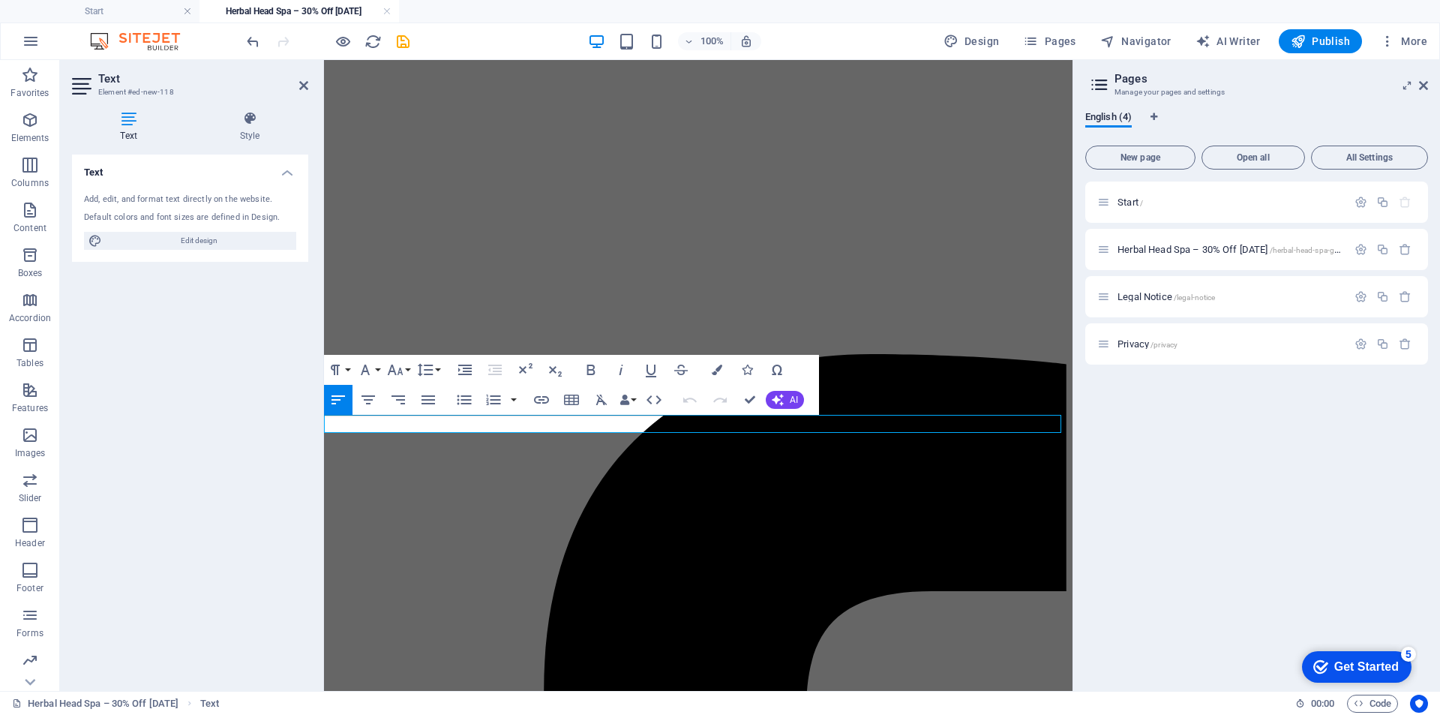
scroll to position [1323, 0]
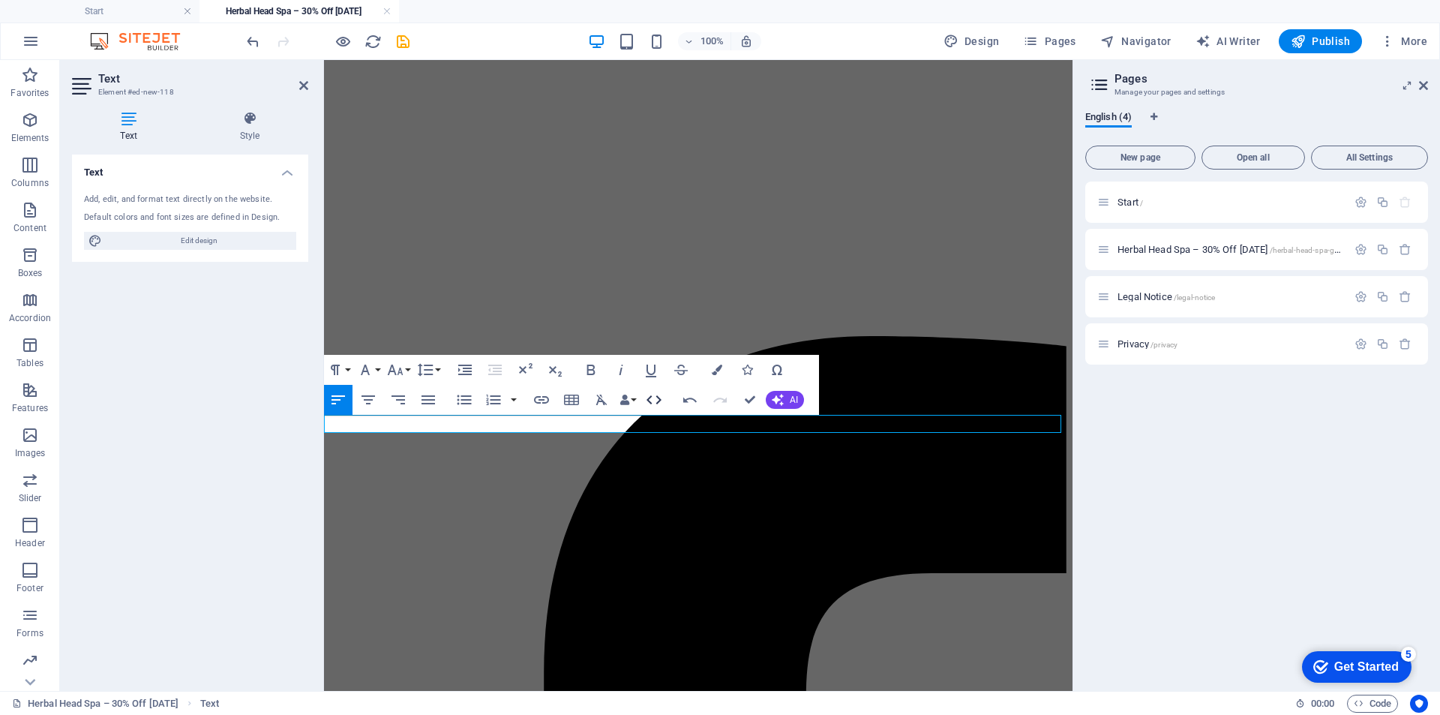
click at [658, 399] on icon "button" at bounding box center [653, 399] width 15 height 9
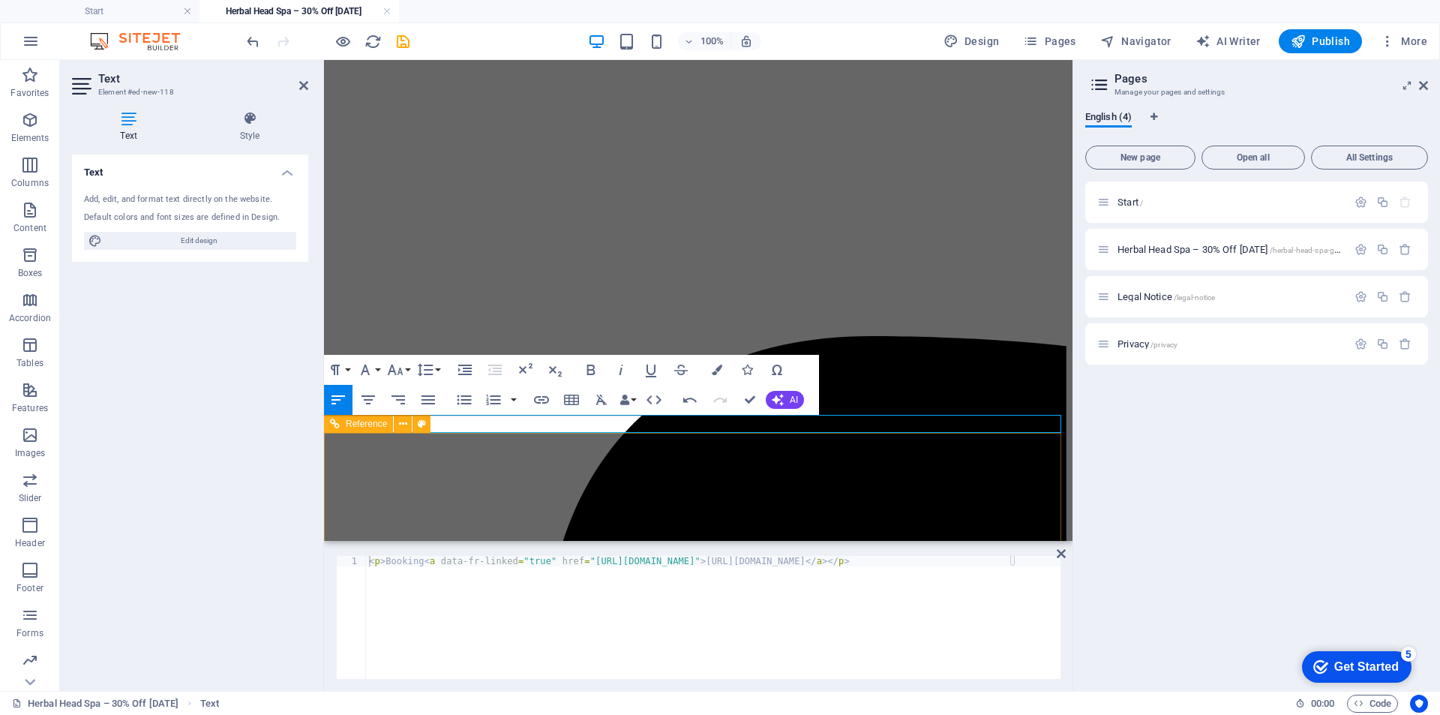
scroll to position [172, 2]
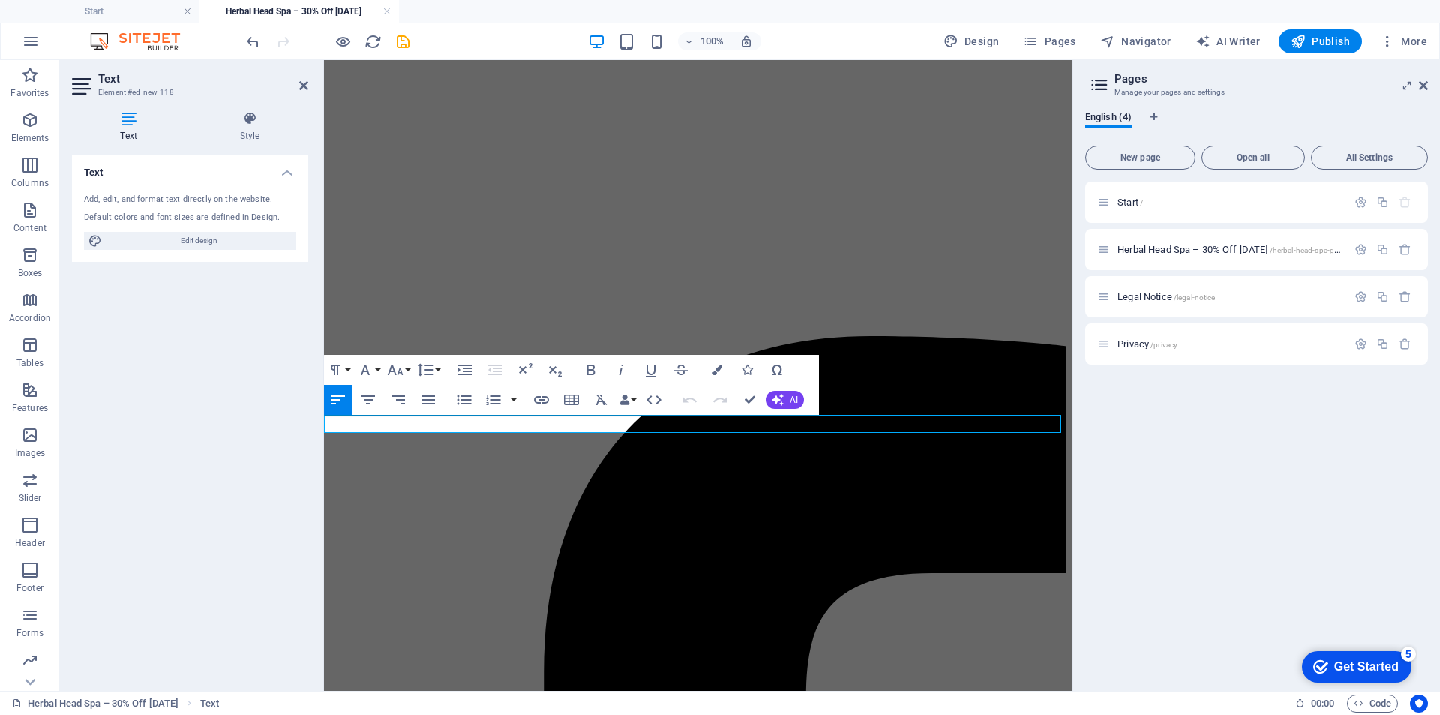
drag, startPoint x: 620, startPoint y: 419, endPoint x: 369, endPoint y: 423, distance: 251.3
drag, startPoint x: 386, startPoint y: 421, endPoint x: 589, endPoint y: 468, distance: 208.5
click at [661, 397] on icon "button" at bounding box center [654, 400] width 18 height 18
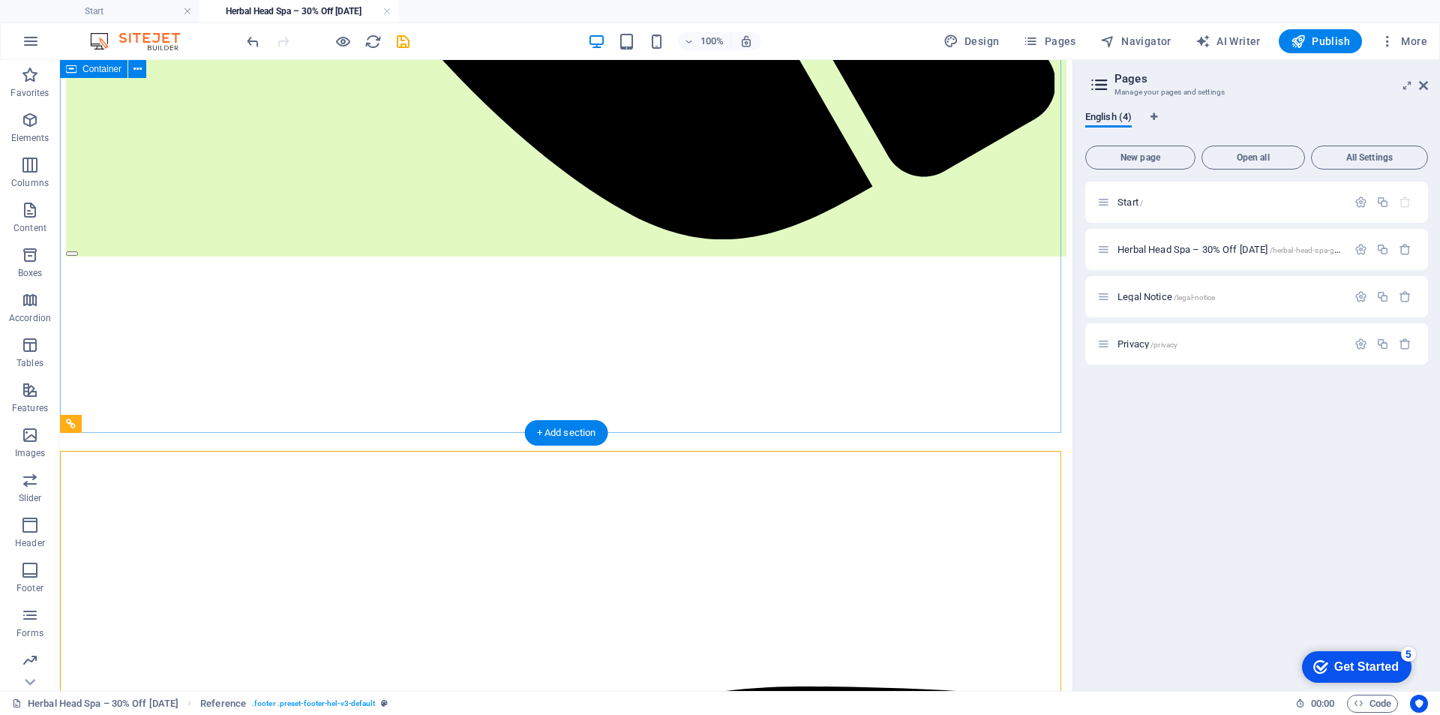
scroll to position [1305, 0]
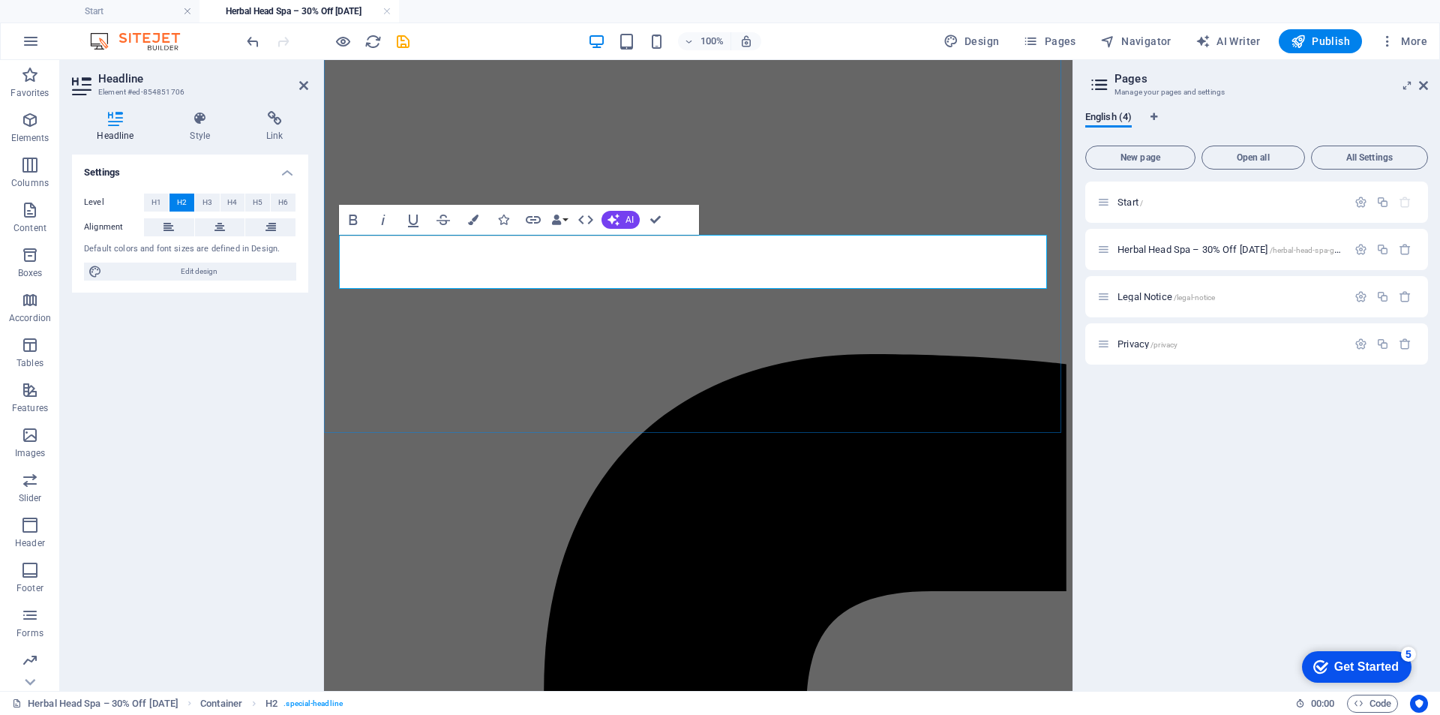
drag, startPoint x: 499, startPoint y: 262, endPoint x: 905, endPoint y: 262, distance: 405.7
click at [539, 223] on icon "button" at bounding box center [533, 220] width 18 height 18
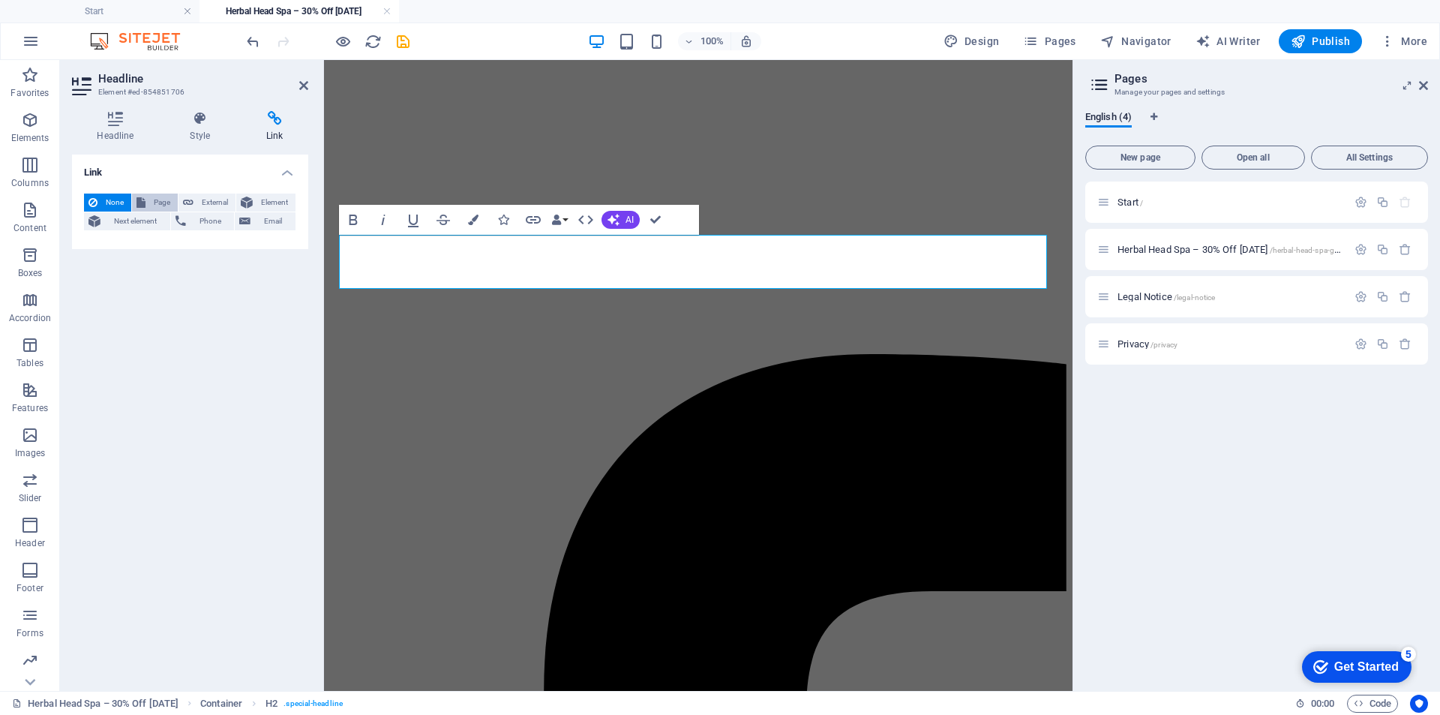
click at [169, 200] on span "Page" at bounding box center [161, 202] width 23 height 18
select select
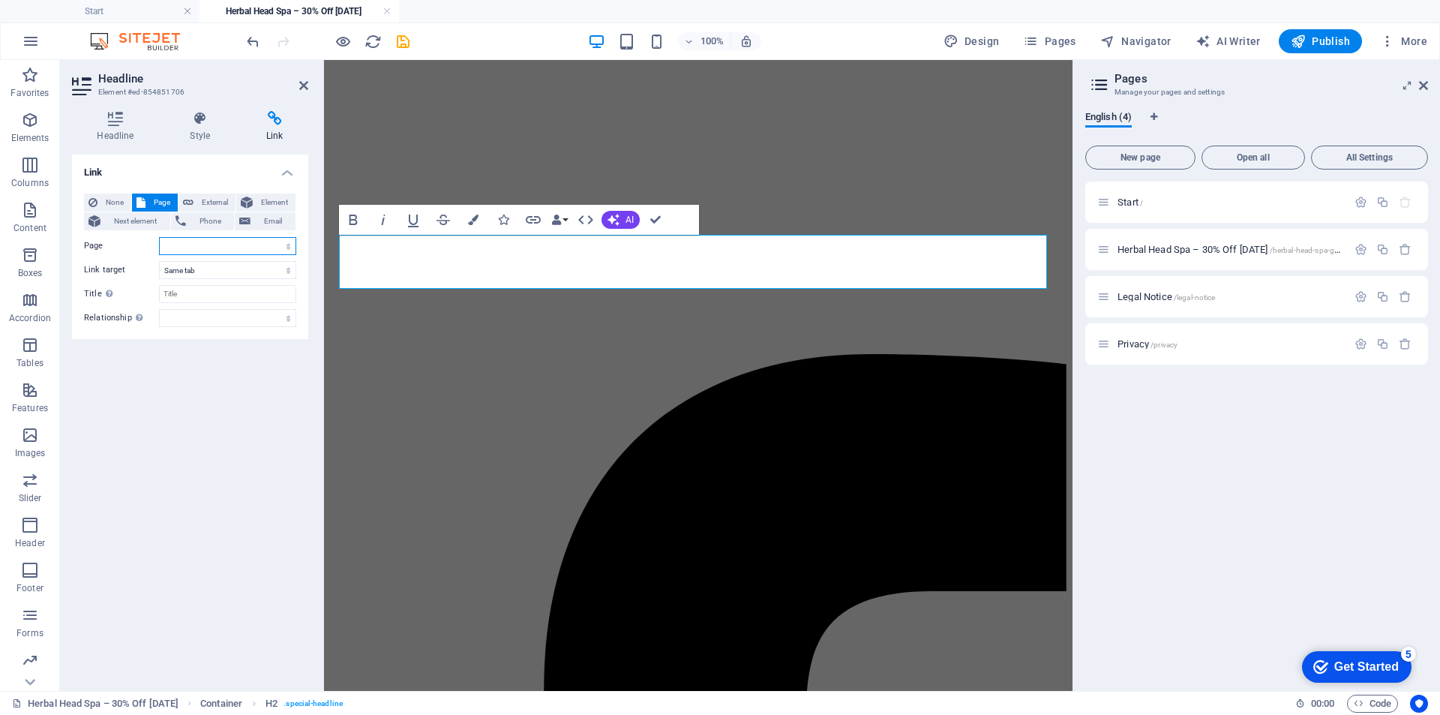
click at [195, 242] on select "Start Herbal Head Spa – 30% Off [DATE] Legal Notice Privacy" at bounding box center [227, 246] width 137 height 18
click at [207, 245] on select "Start Herbal Head Spa – 30% Off [DATE] Legal Notice Privacy" at bounding box center [227, 246] width 137 height 18
click at [181, 356] on div "Link None Page External Element Next element Phone Email Page Start Herbal Head…" at bounding box center [190, 416] width 236 height 524
click at [214, 247] on select "Start Herbal Head Spa – 30% Off [DATE] Legal Notice Privacy" at bounding box center [227, 246] width 137 height 18
click at [182, 343] on div "Link None Page External Element Next element Phone Email Page Start Herbal Head…" at bounding box center [190, 416] width 236 height 524
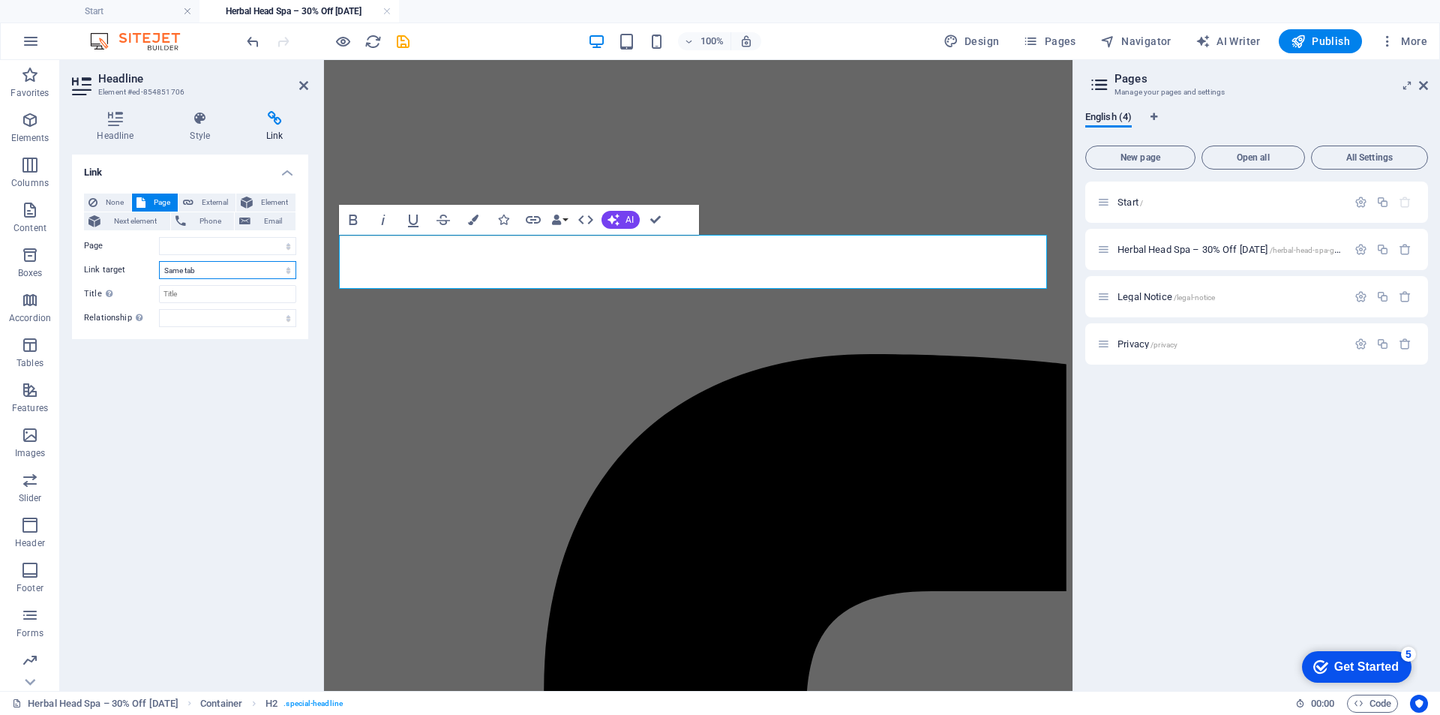
click at [202, 272] on select "New tab Same tab Overlay" at bounding box center [227, 270] width 137 height 18
select select "blank"
click at [159, 261] on select "New tab Same tab Overlay" at bounding box center [227, 270] width 137 height 18
select select
click at [201, 253] on select "Start Herbal Head Spa – 30% Off [DATE] Legal Notice Privacy" at bounding box center [227, 246] width 137 height 18
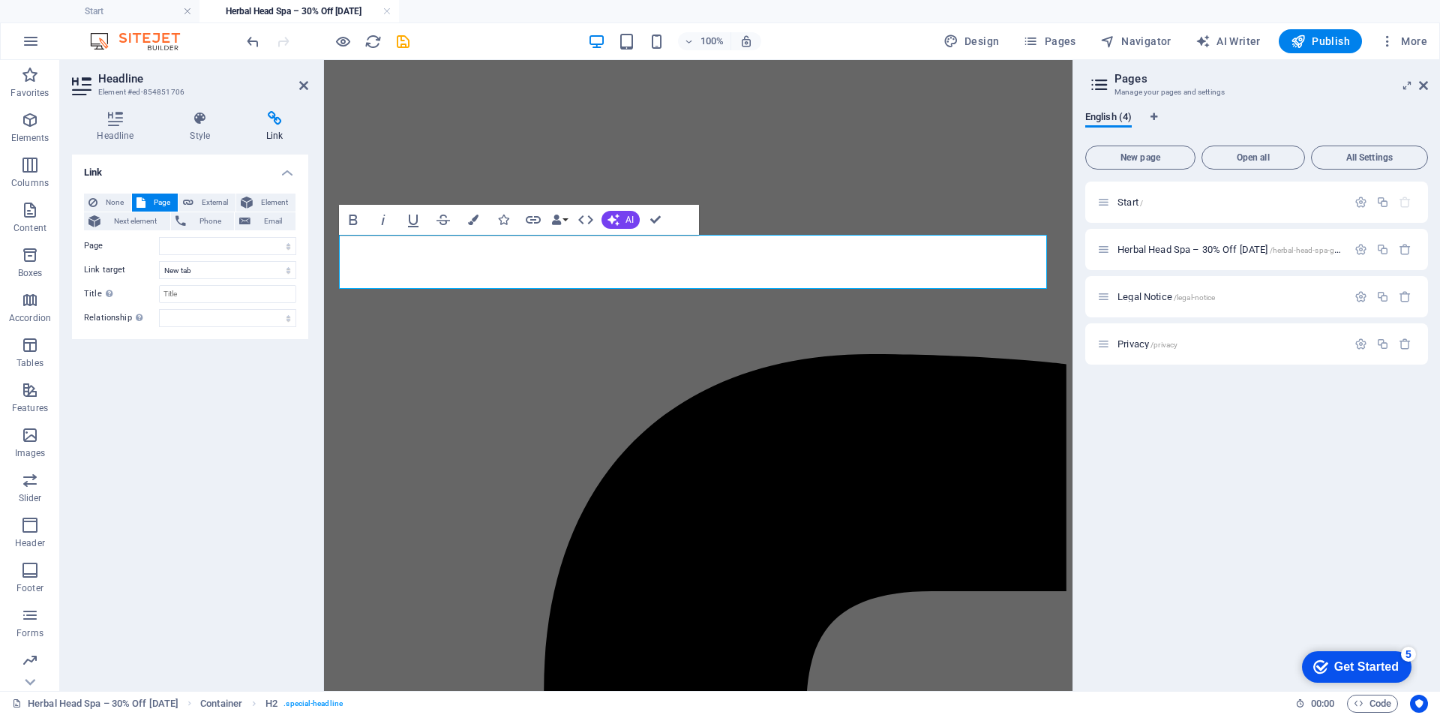
click at [170, 339] on div "Link None Page External Element Next element Phone Email Page Start Herbal Head…" at bounding box center [190, 416] width 236 height 524
click at [203, 316] on select "alternate author bookmark external help license next nofollow noreferrer noopen…" at bounding box center [227, 318] width 137 height 18
click at [194, 295] on input "Title Additional link description, should not be the same as the link text. The…" at bounding box center [227, 294] width 137 height 18
click at [211, 205] on span "External" at bounding box center [214, 202] width 33 height 18
paste input "[URL][DOMAIN_NAME]"
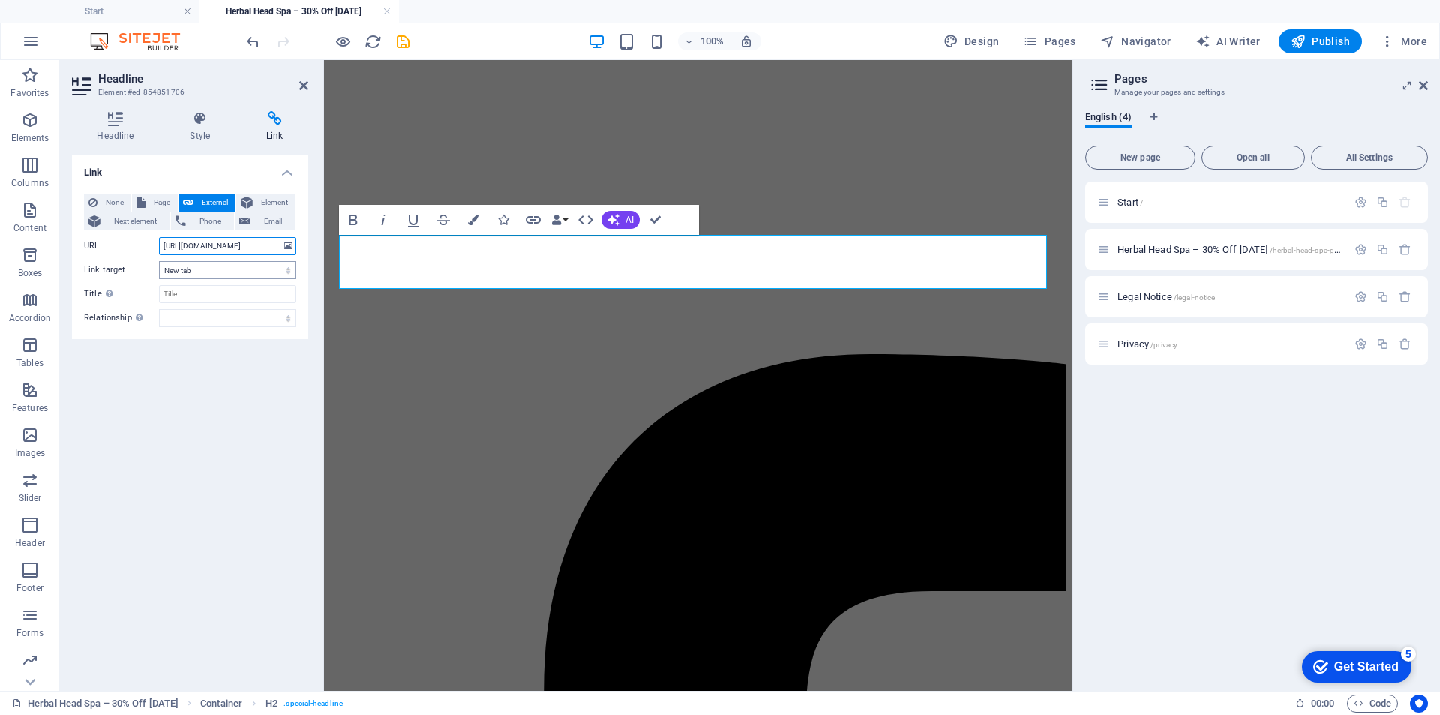
scroll to position [0, 24]
type input "[URL][DOMAIN_NAME]"
click at [200, 271] on select "New tab Same tab Overlay" at bounding box center [227, 270] width 137 height 18
click at [159, 261] on select "New tab Same tab Overlay" at bounding box center [227, 270] width 137 height 18
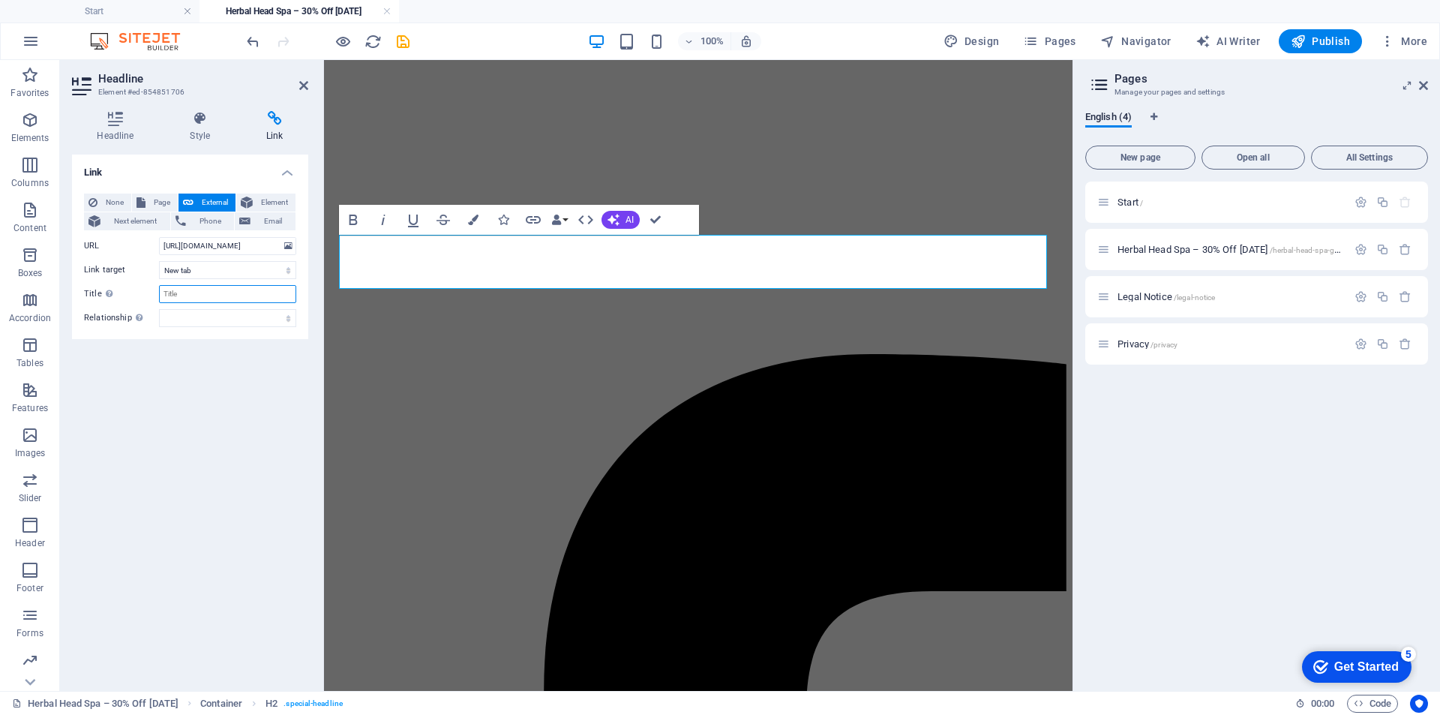
click at [196, 289] on input "Title Additional link description, should not be the same as the link text. The…" at bounding box center [227, 294] width 137 height 18
type input "Booking Now"
click at [157, 382] on div "Link None Page External Element Next element Phone Email Page Start Herbal Head…" at bounding box center [190, 416] width 236 height 524
click at [278, 305] on div "None Page External Element Next element Phone Email Page Start Herbal Head Spa …" at bounding box center [190, 259] width 212 height 133
click at [267, 322] on select "alternate author bookmark external help license next nofollow noreferrer noopen…" at bounding box center [227, 318] width 137 height 18
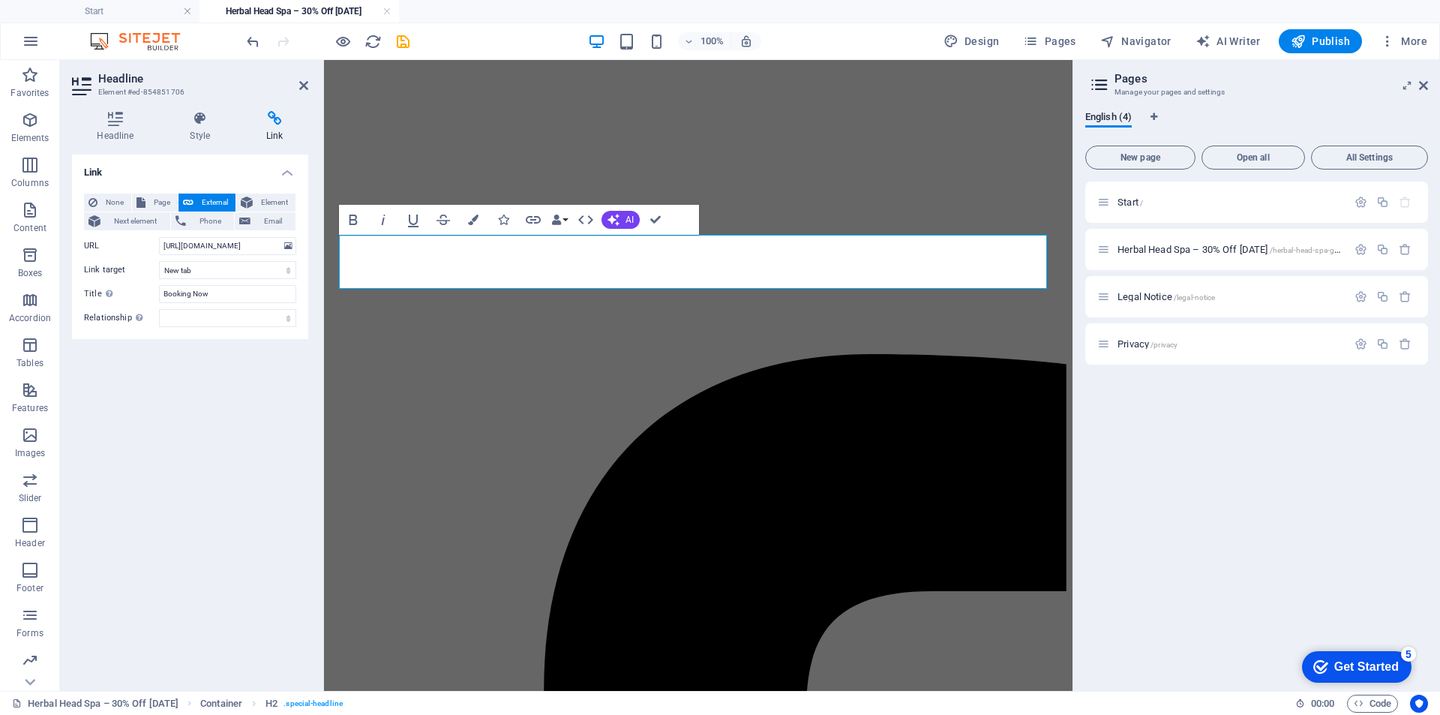
click at [82, 444] on div "Link None Page External Element Next element Phone Email Page Start Herbal Head…" at bounding box center [190, 416] width 236 height 524
click at [300, 84] on icon at bounding box center [303, 85] width 9 height 12
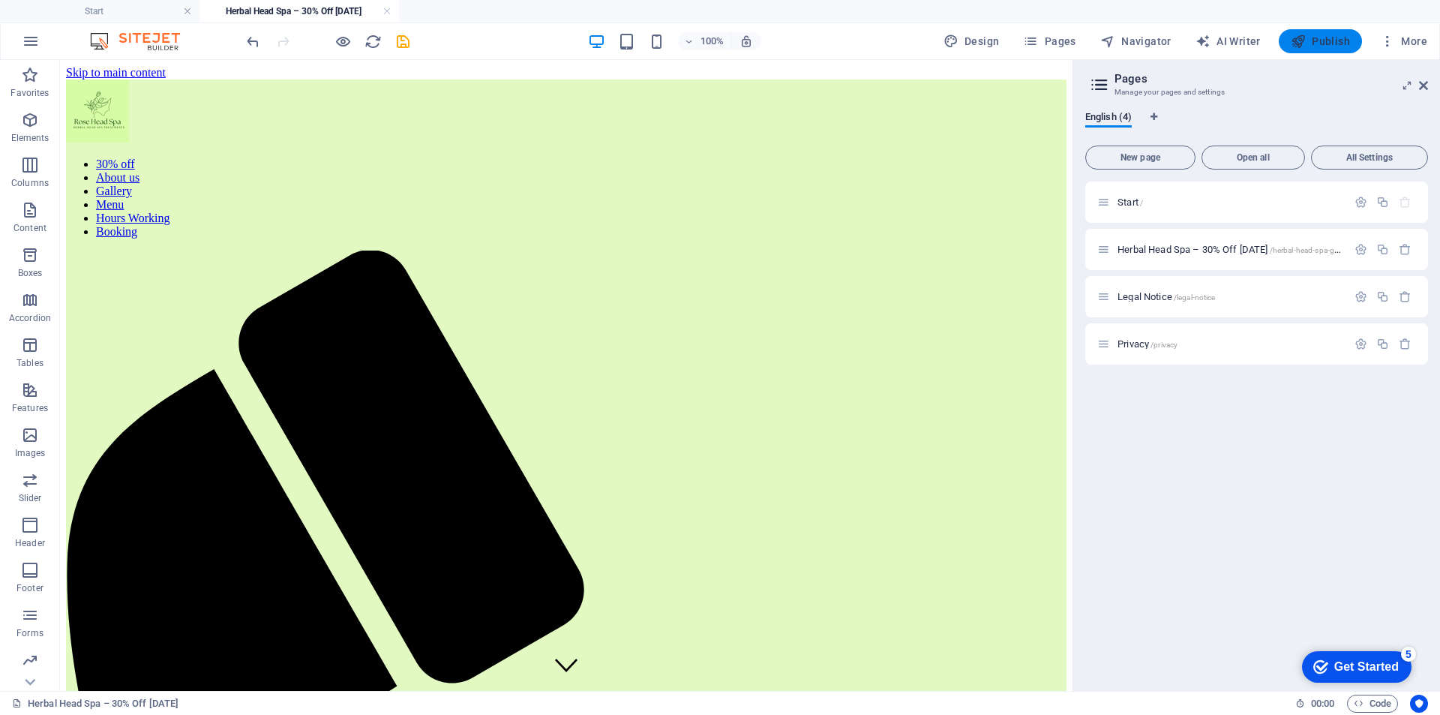
click at [1300, 47] on icon "button" at bounding box center [1298, 41] width 15 height 15
